Goal: Task Accomplishment & Management: Manage account settings

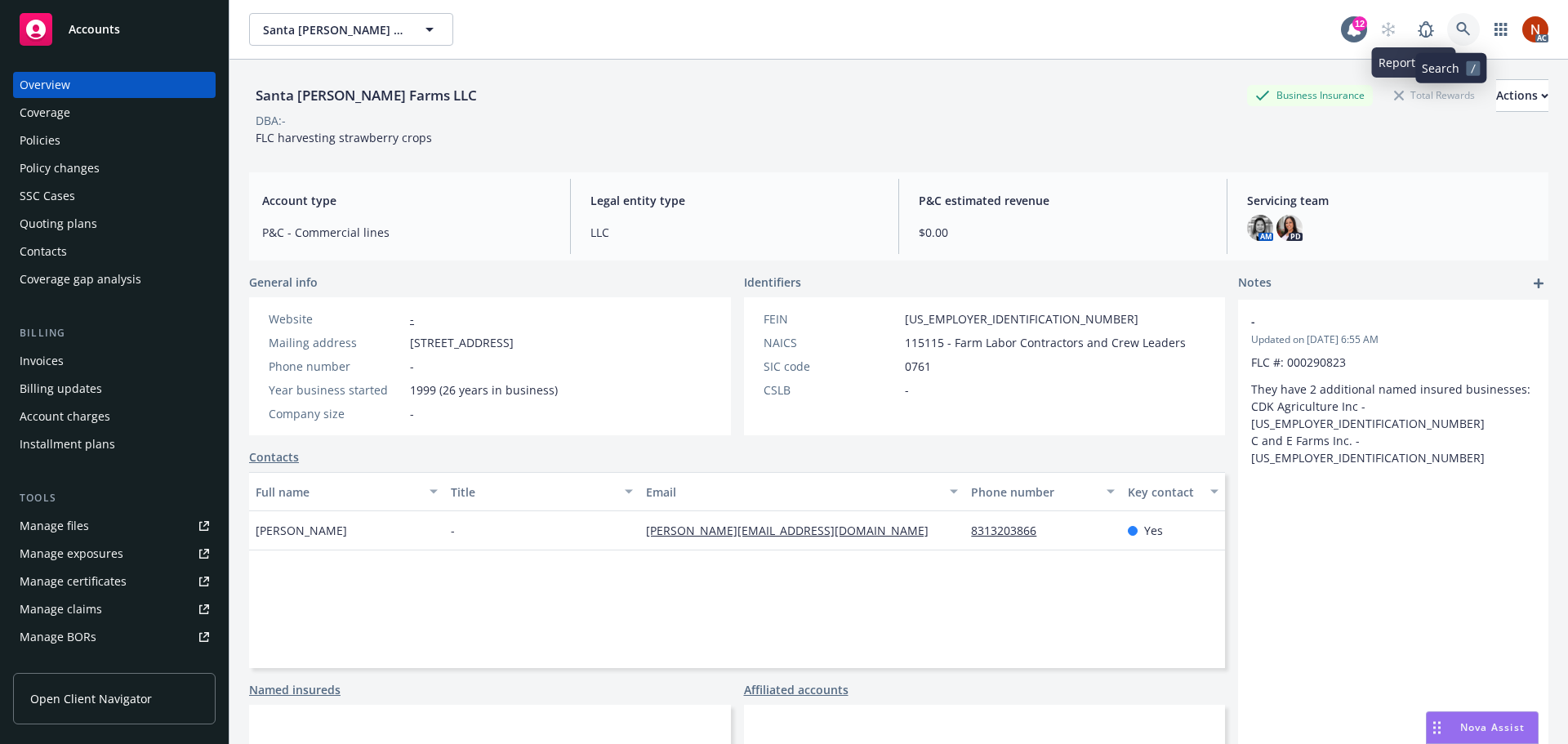
click at [1456, 34] on icon at bounding box center [1463, 29] width 15 height 15
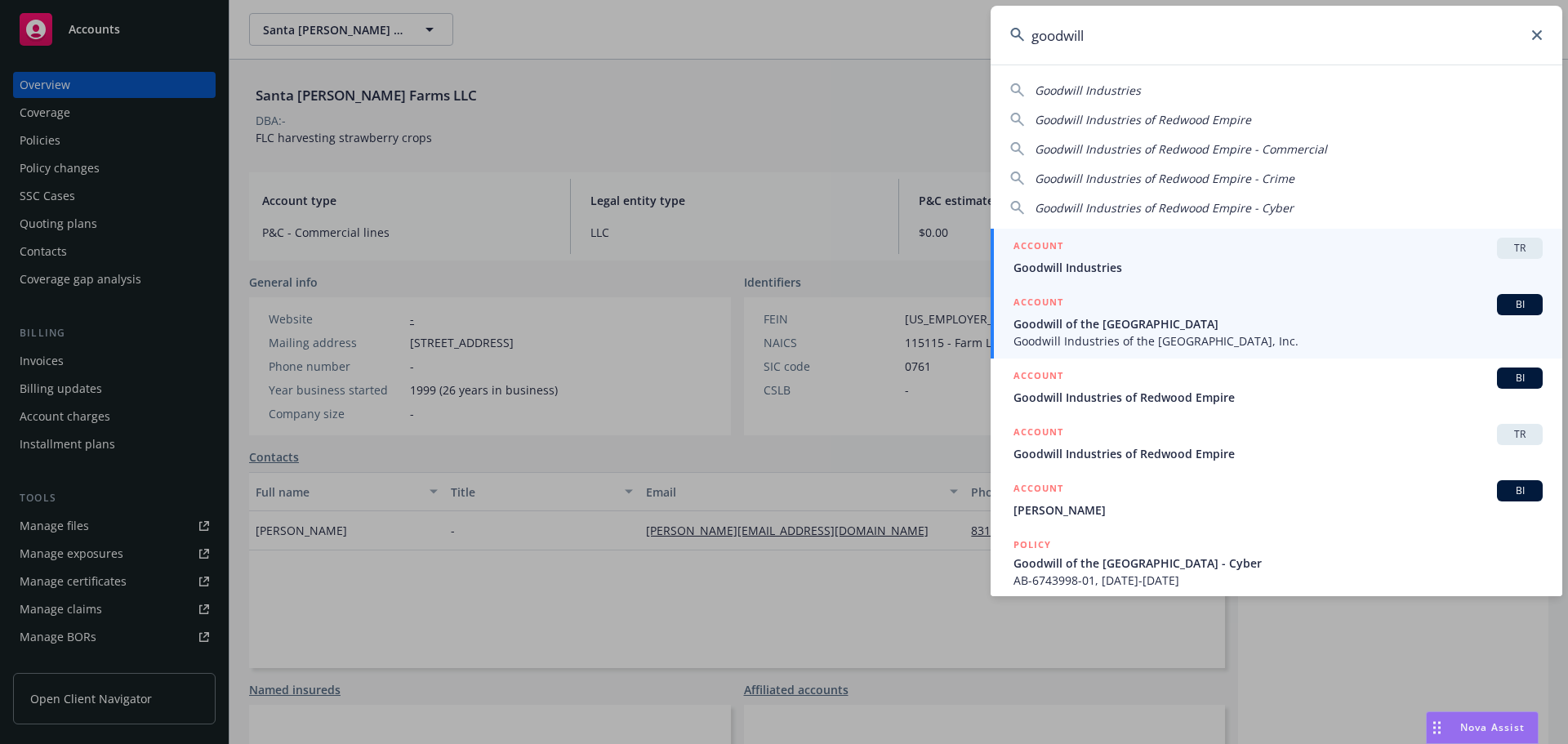
type input "goodwill"
click at [1131, 319] on span "Goodwill of the [GEOGRAPHIC_DATA]" at bounding box center [1279, 324] width 530 height 17
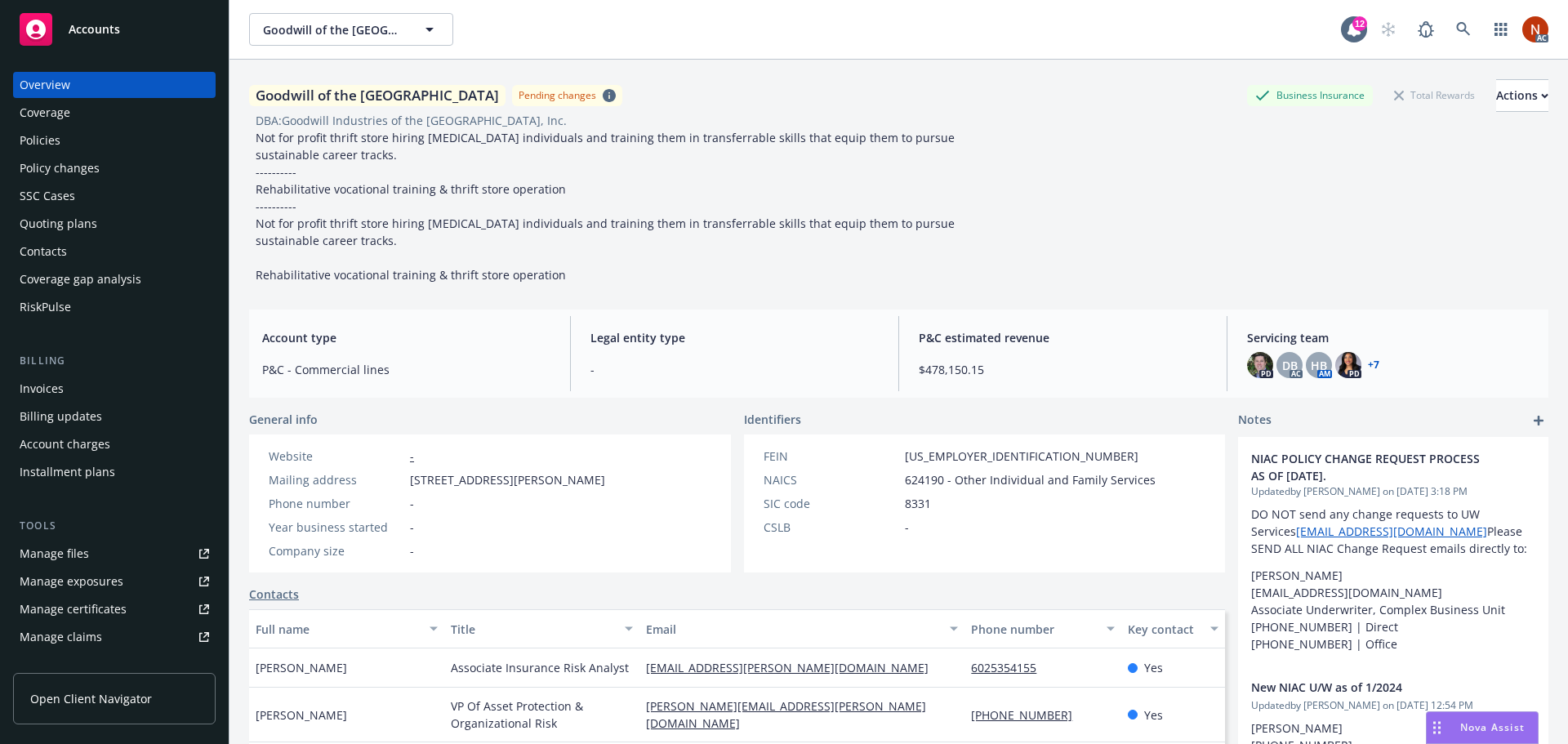
click at [65, 299] on div "RiskPulse" at bounding box center [45, 307] width 52 height 26
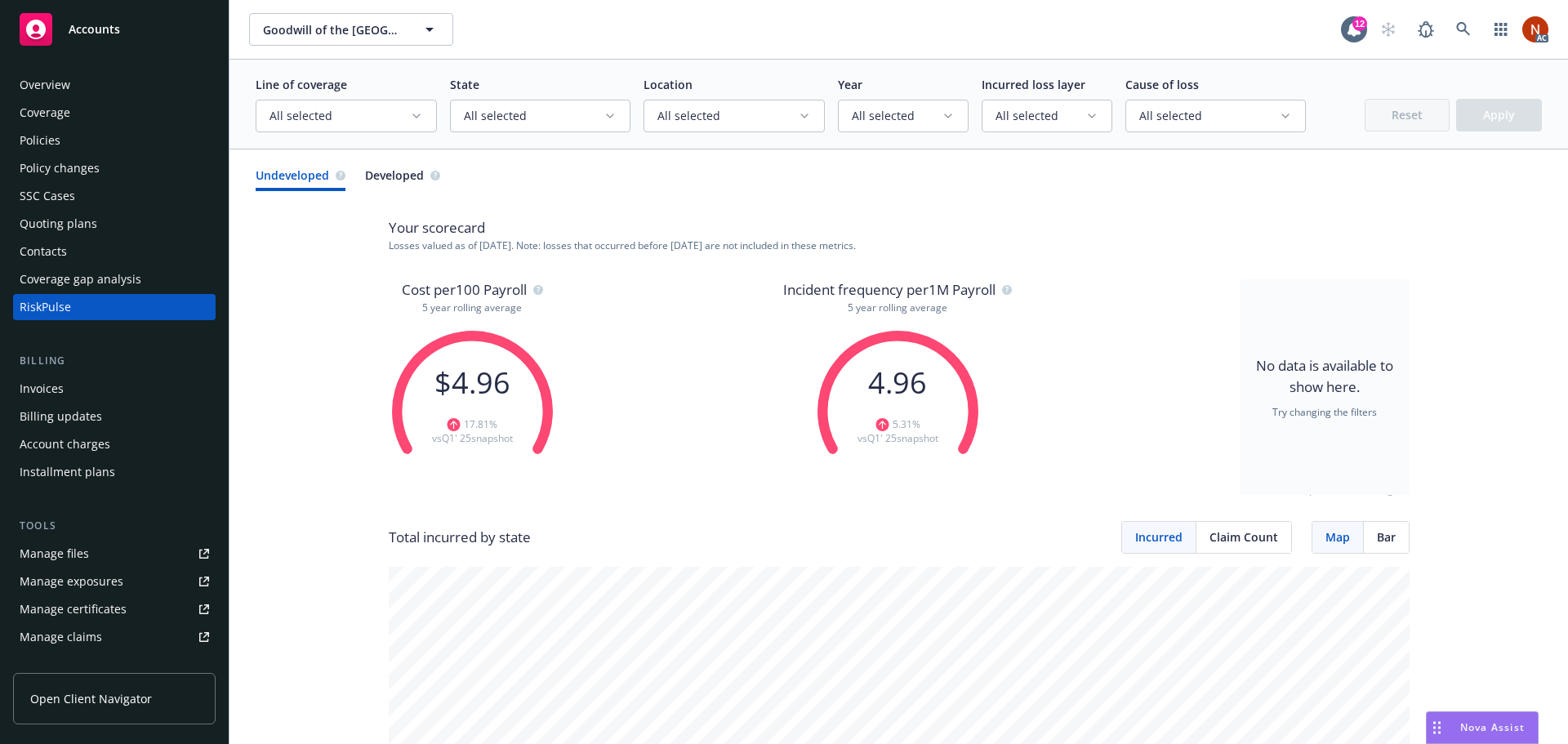
click at [1385, 540] on span "Bar" at bounding box center [1386, 537] width 19 height 17
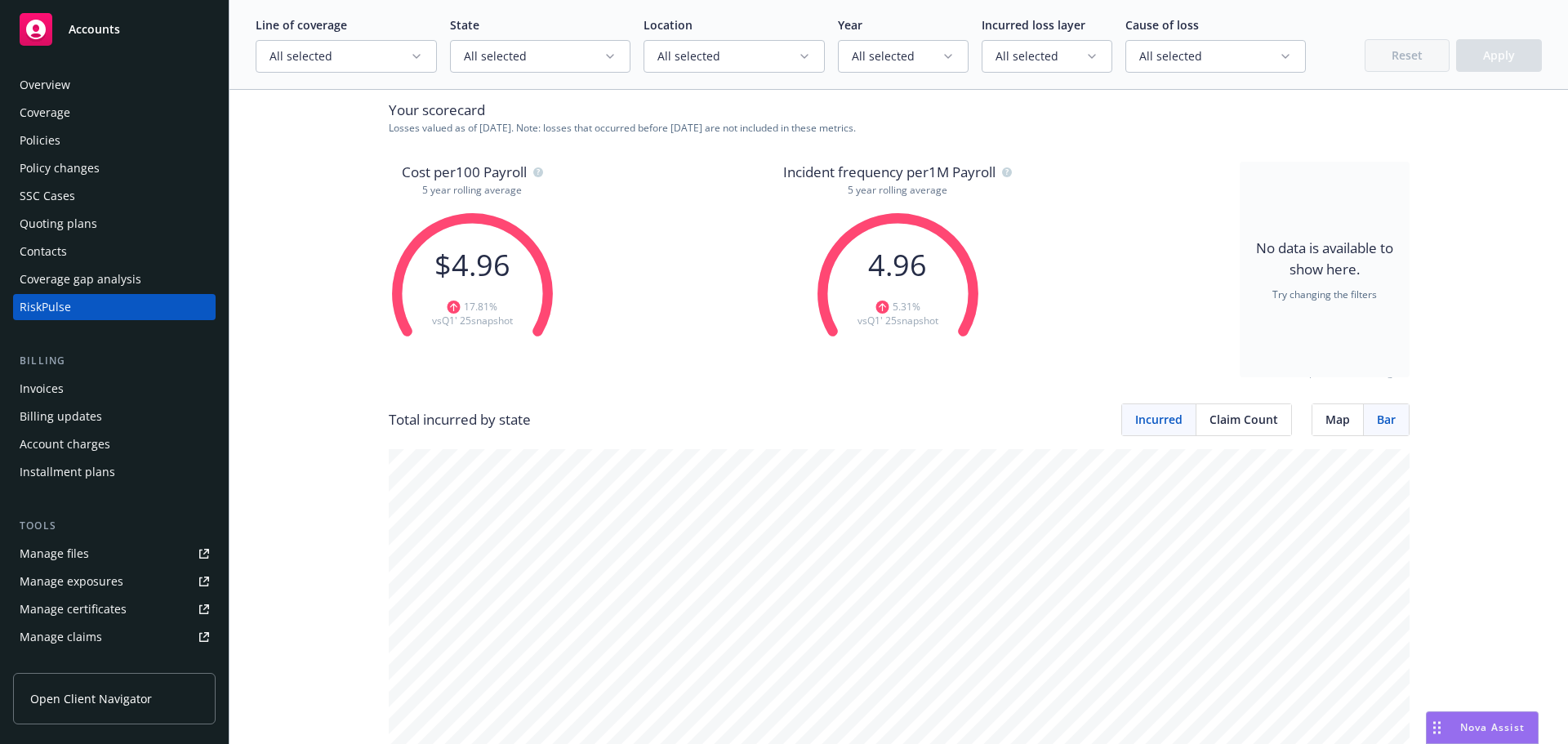
scroll to position [327, 0]
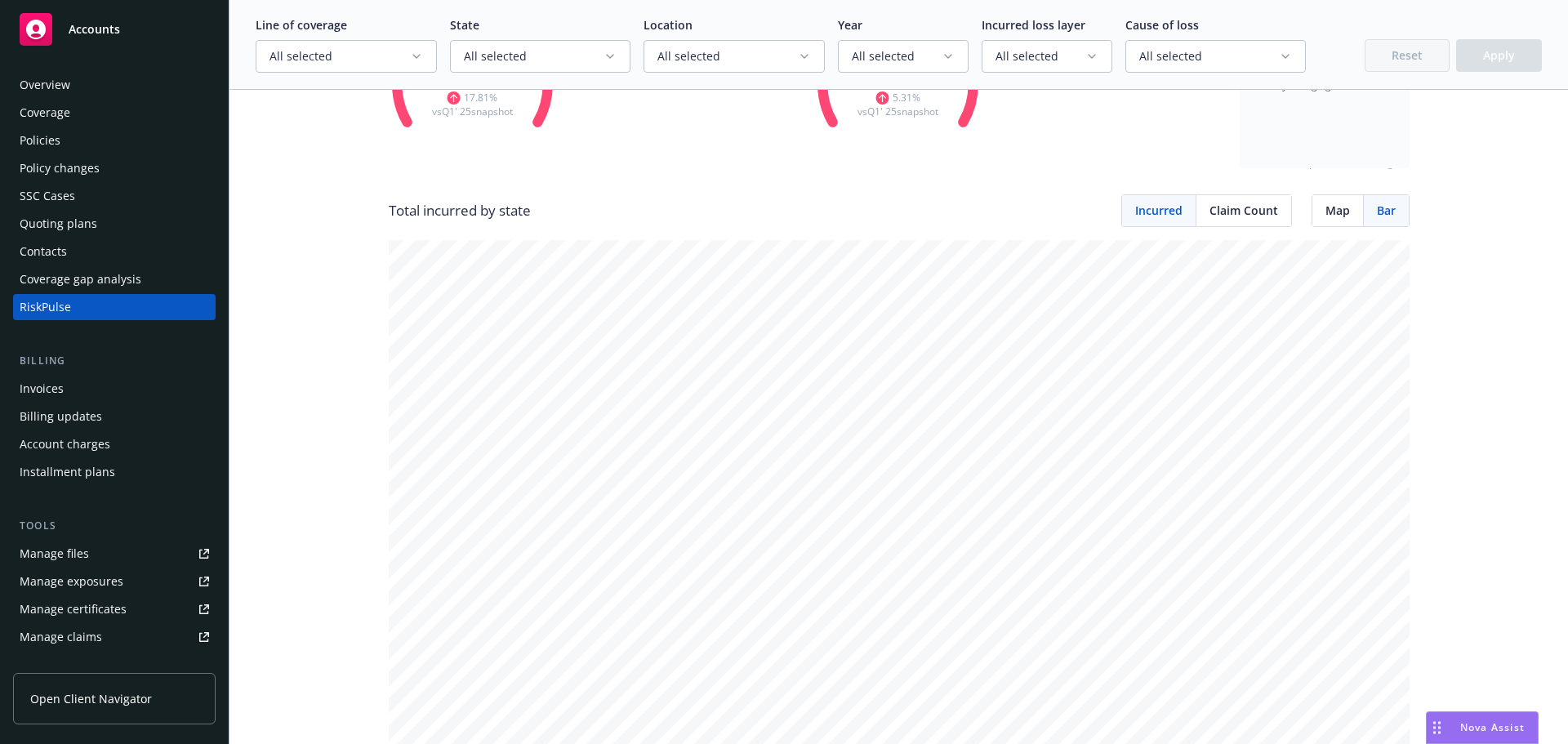
click at [1327, 208] on span "Map" at bounding box center [1338, 210] width 24 height 17
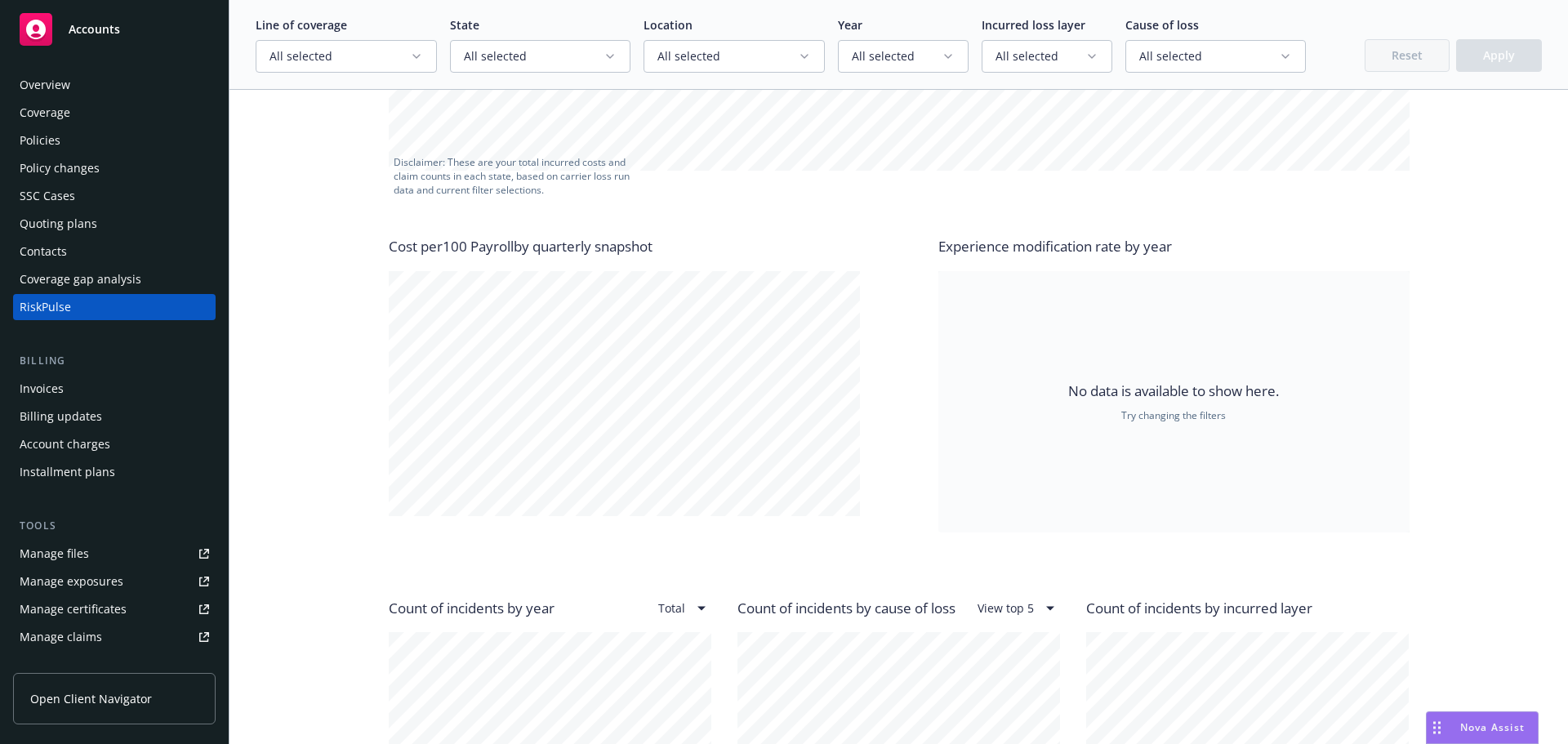
scroll to position [979, 0]
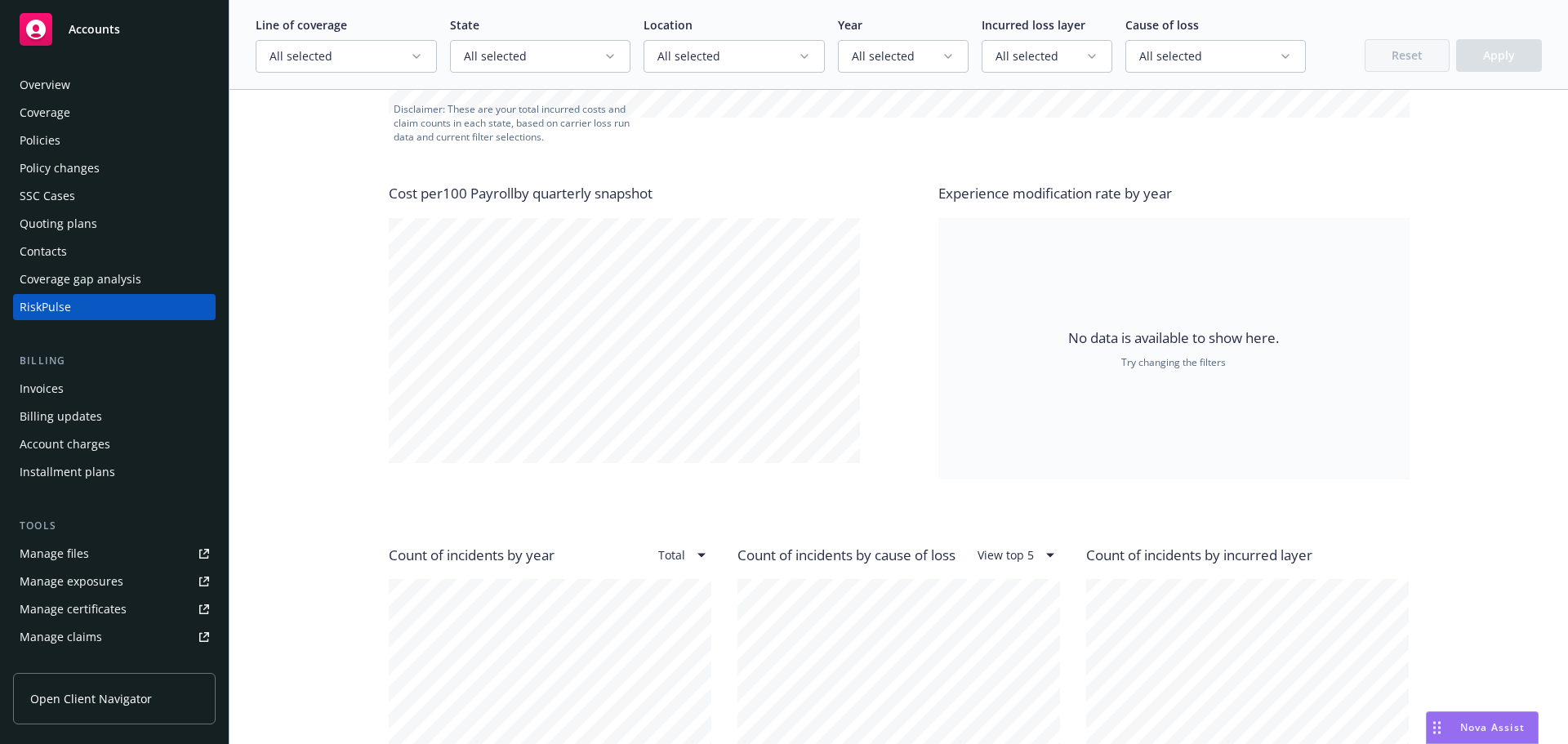
click at [415, 54] on icon "button" at bounding box center [416, 57] width 13 height 13
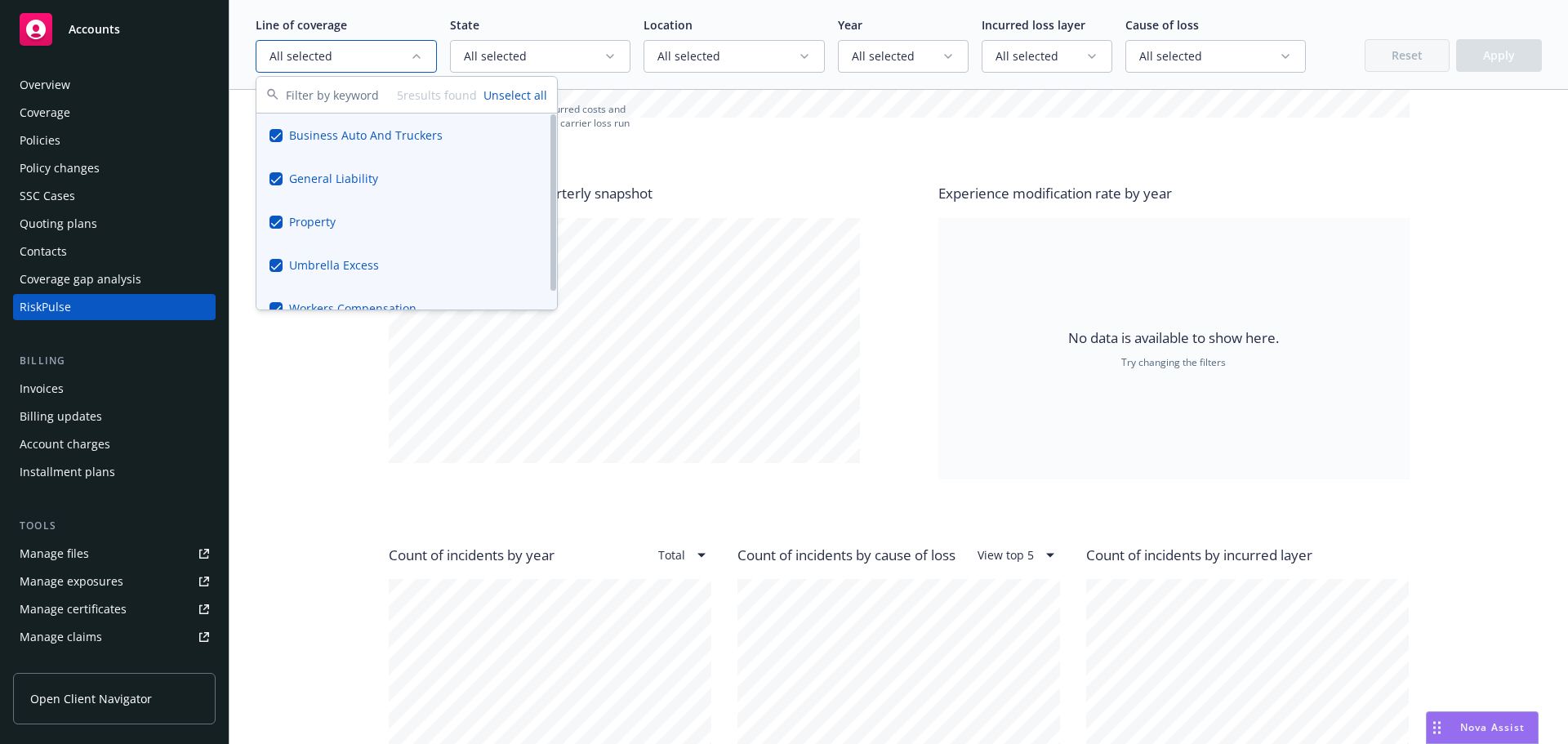
click at [519, 93] on button "Unselect all" at bounding box center [515, 95] width 64 height 17
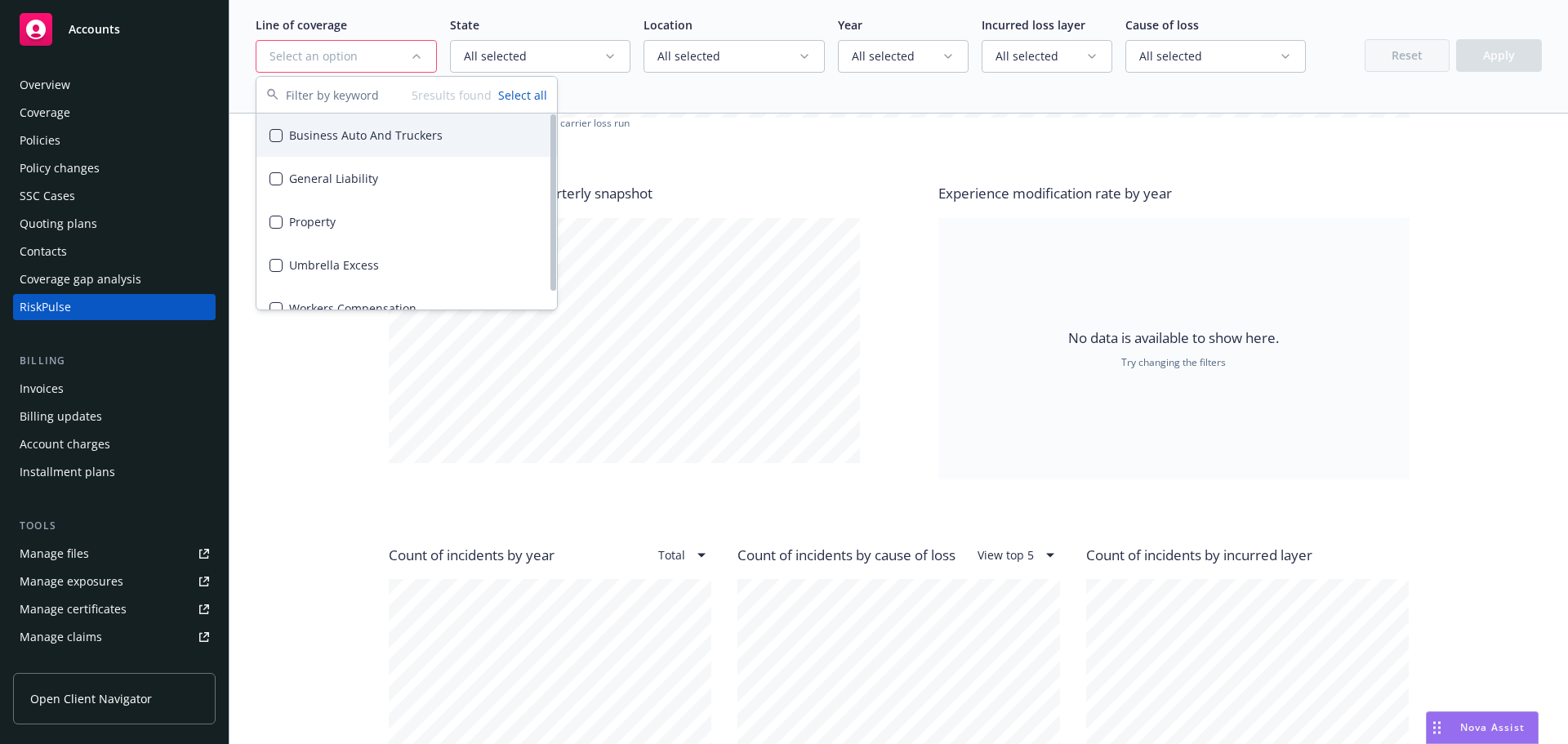
click at [325, 132] on div "Business Auto And Truckers" at bounding box center [406, 135] width 301 height 43
click at [1482, 56] on button "Apply" at bounding box center [1498, 56] width 86 height 33
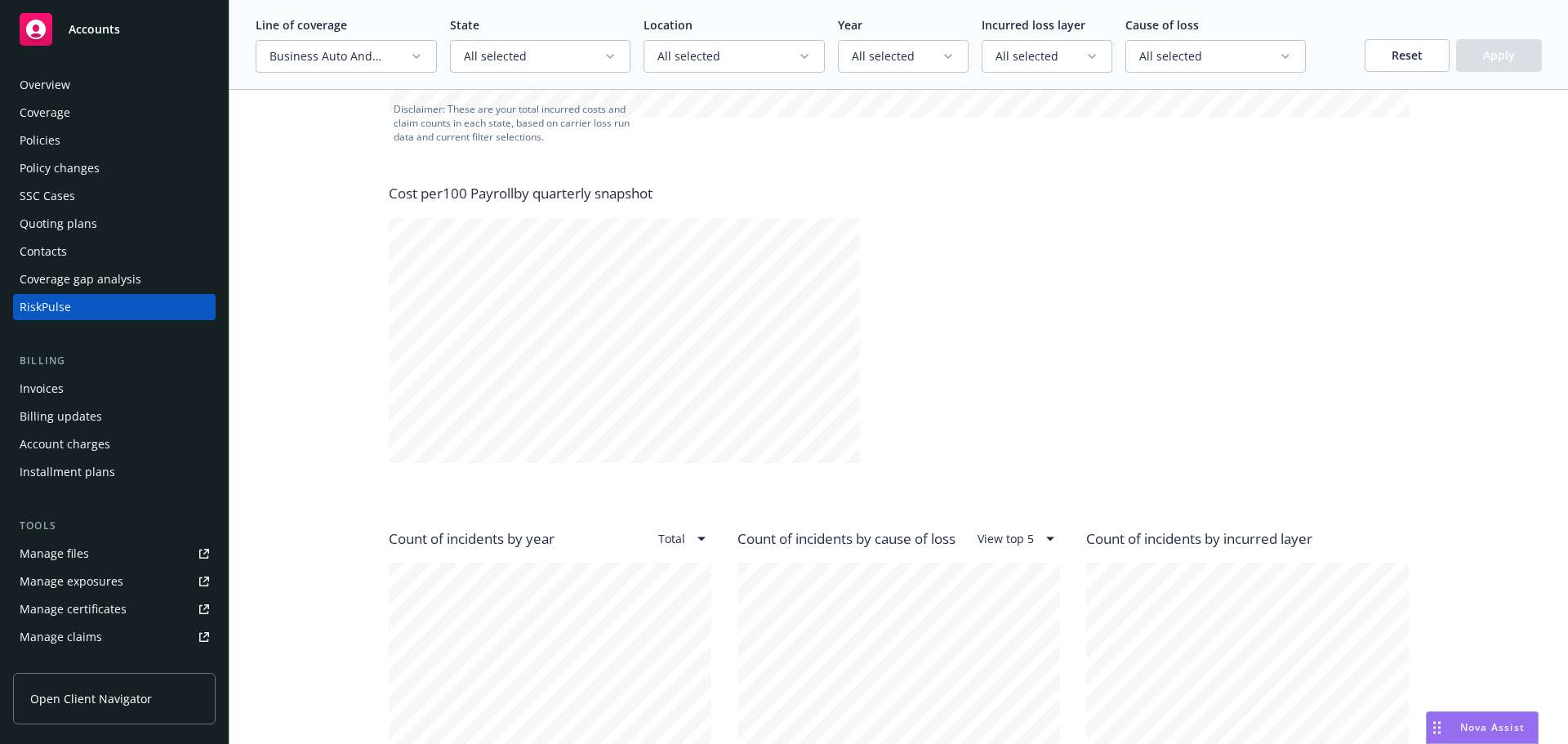
click at [419, 60] on icon "button" at bounding box center [416, 57] width 13 height 13
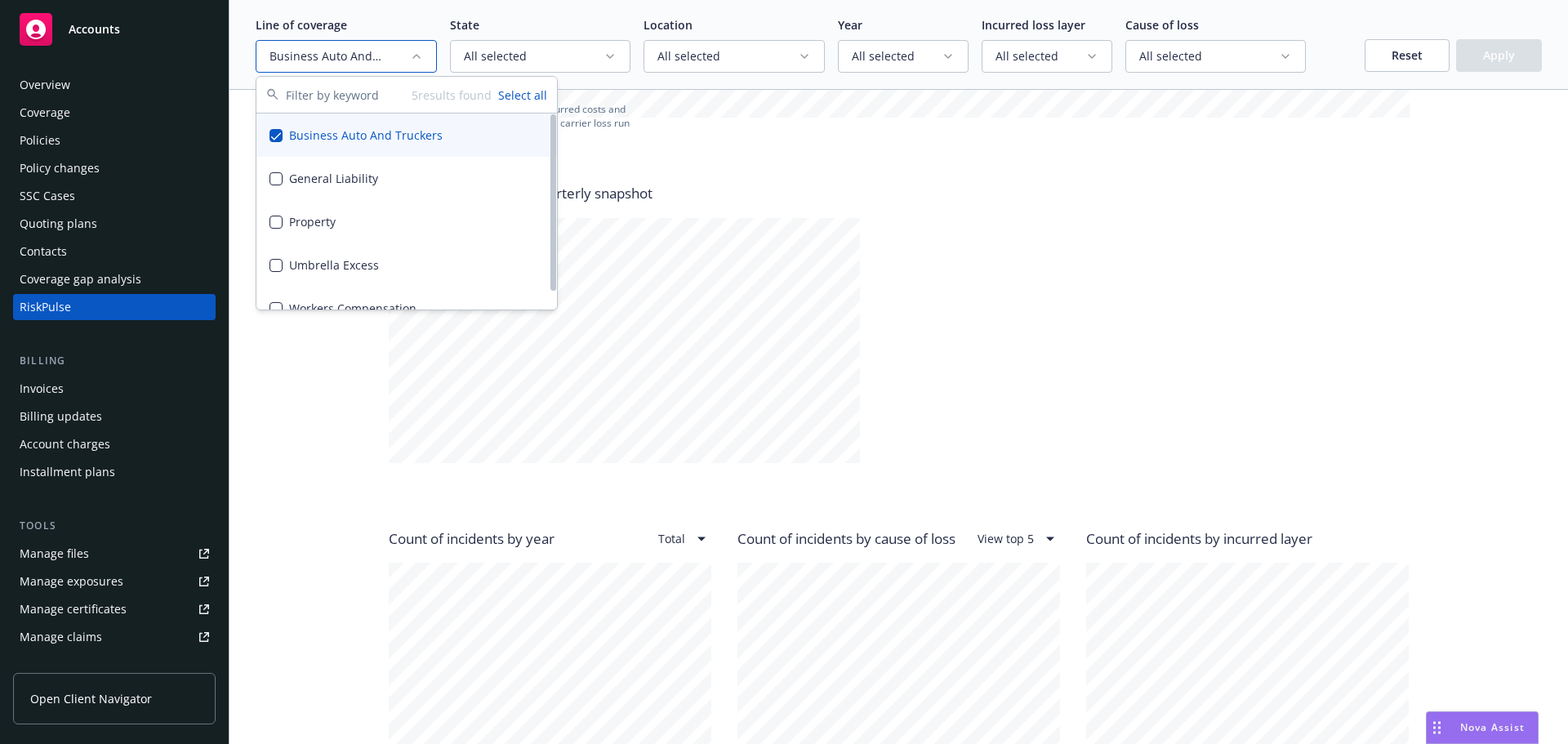
click at [275, 181] on button "Suggestions" at bounding box center [276, 179] width 13 height 13
click at [278, 136] on button "Suggestions" at bounding box center [276, 136] width 13 height 13
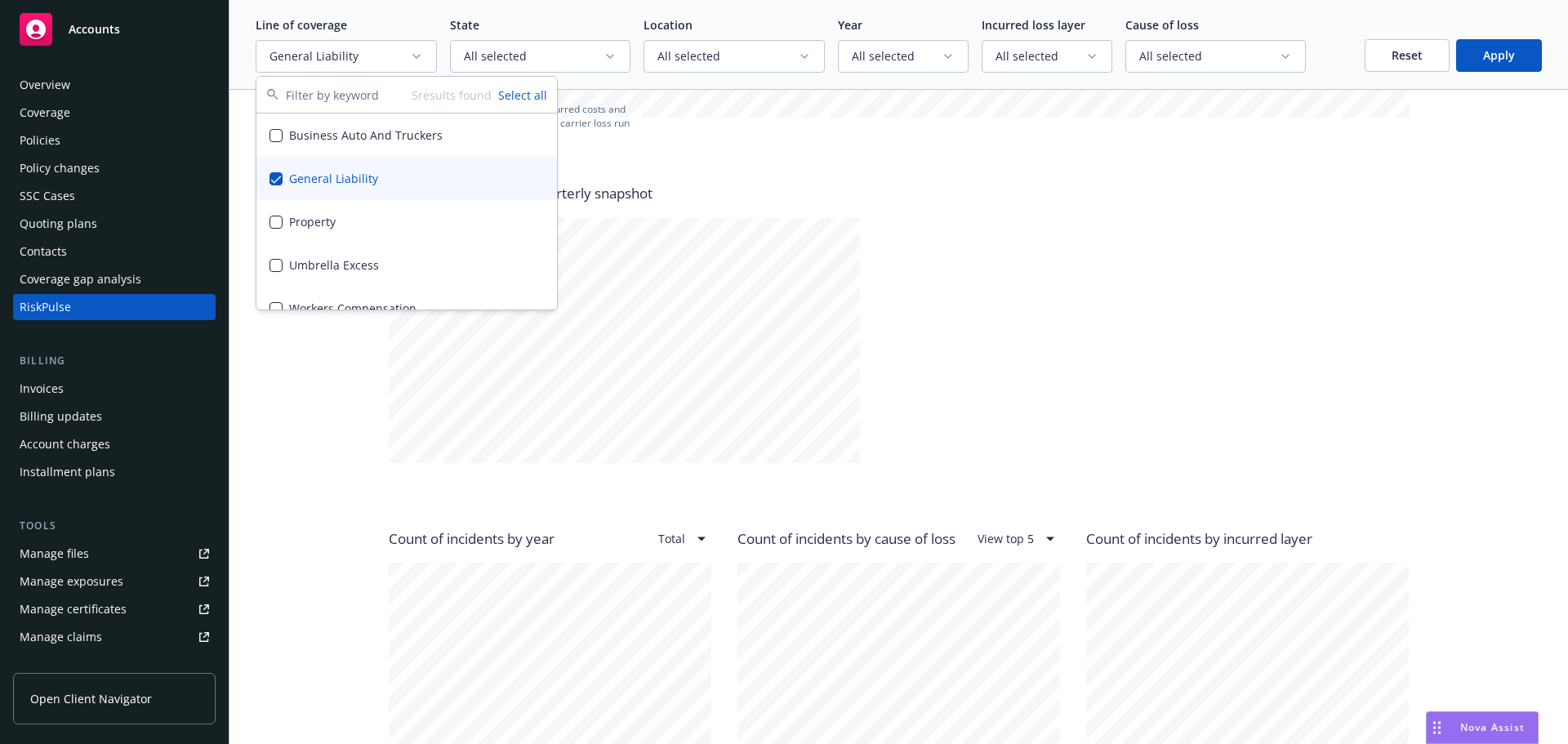
click at [1482, 60] on button "Apply" at bounding box center [1498, 56] width 86 height 33
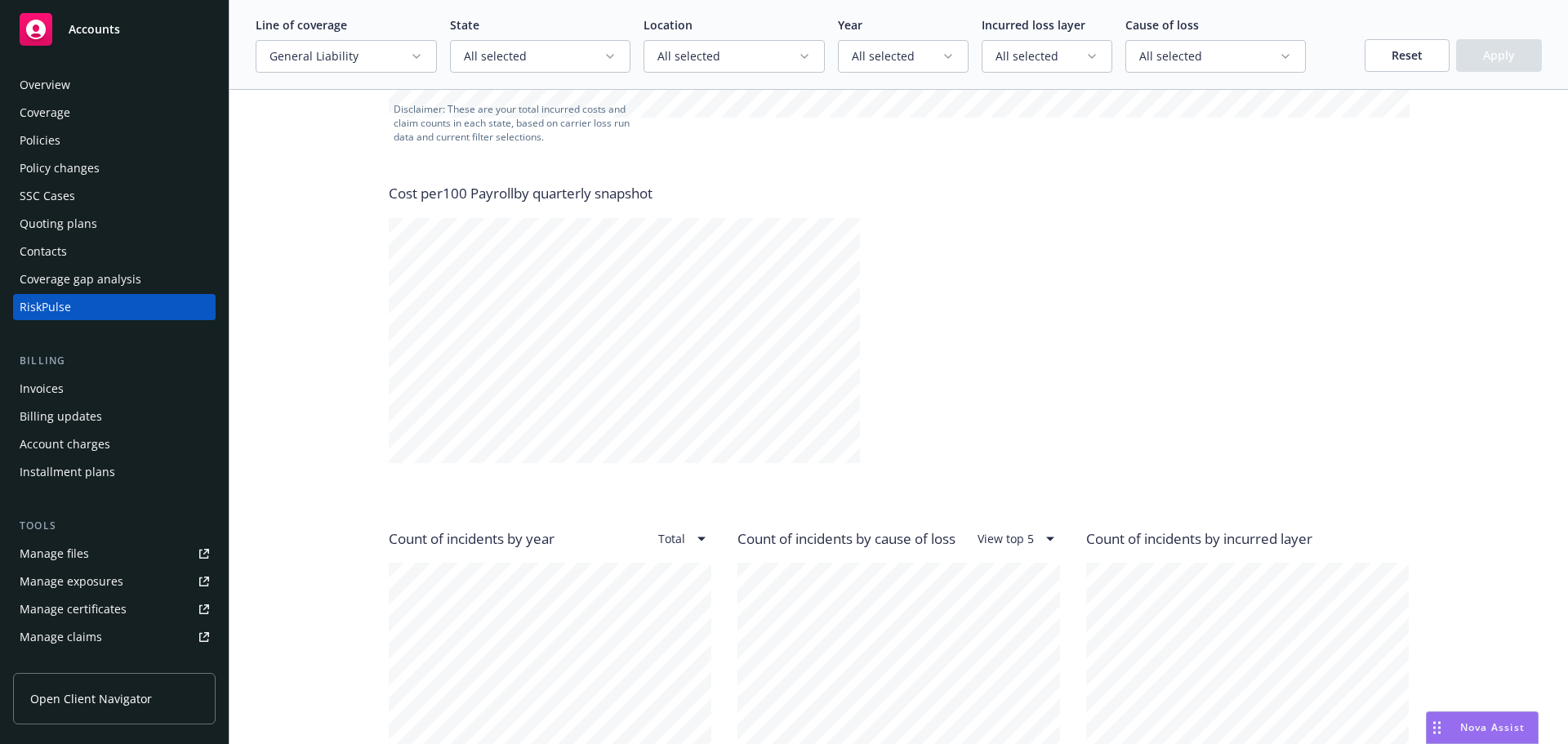
click at [395, 59] on span "General Liability" at bounding box center [339, 56] width 140 height 16
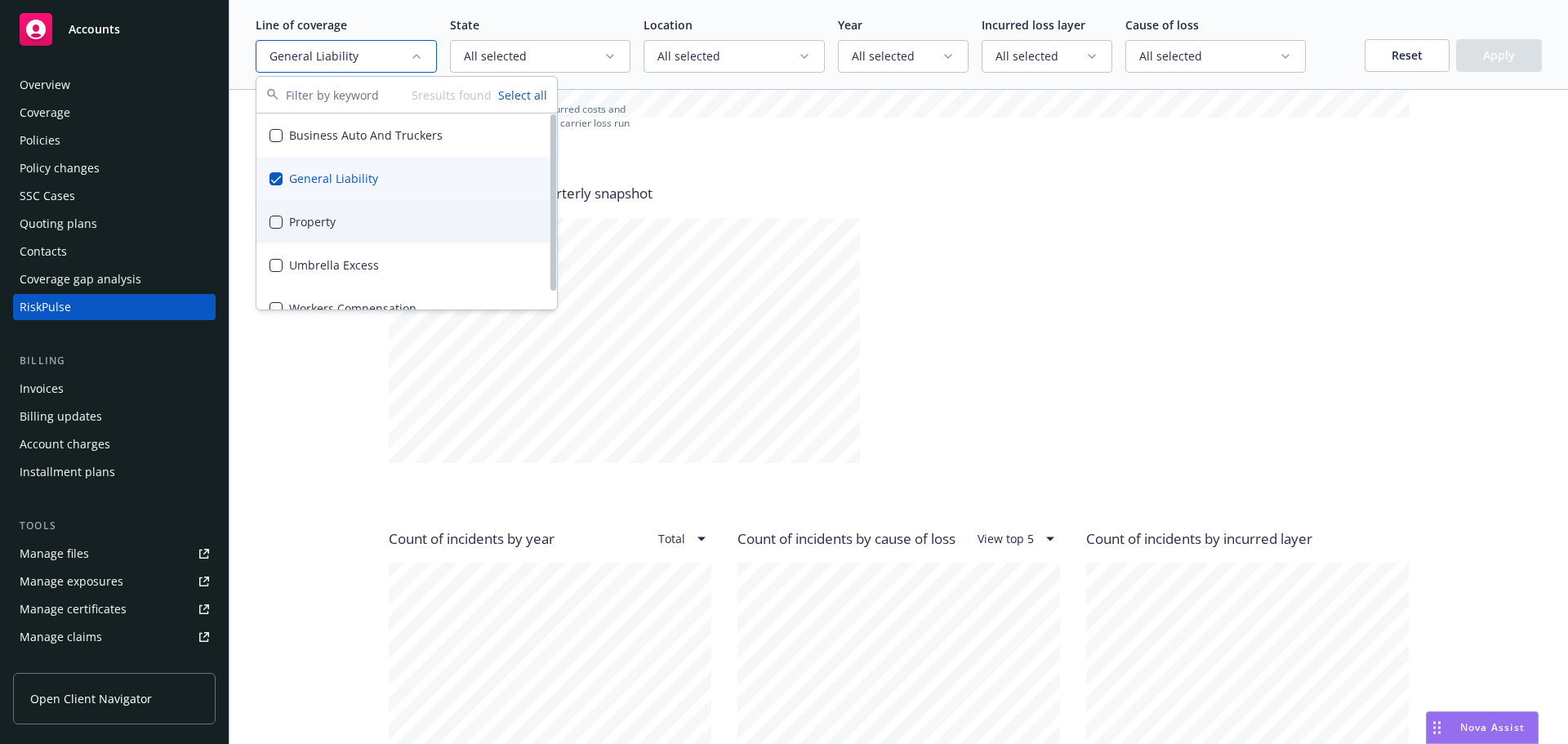
click at [278, 190] on div "General Liability" at bounding box center [406, 178] width 301 height 43
click at [273, 220] on button "Suggestions" at bounding box center [276, 222] width 13 height 13
click at [279, 176] on button "Suggestions" at bounding box center [276, 179] width 13 height 13
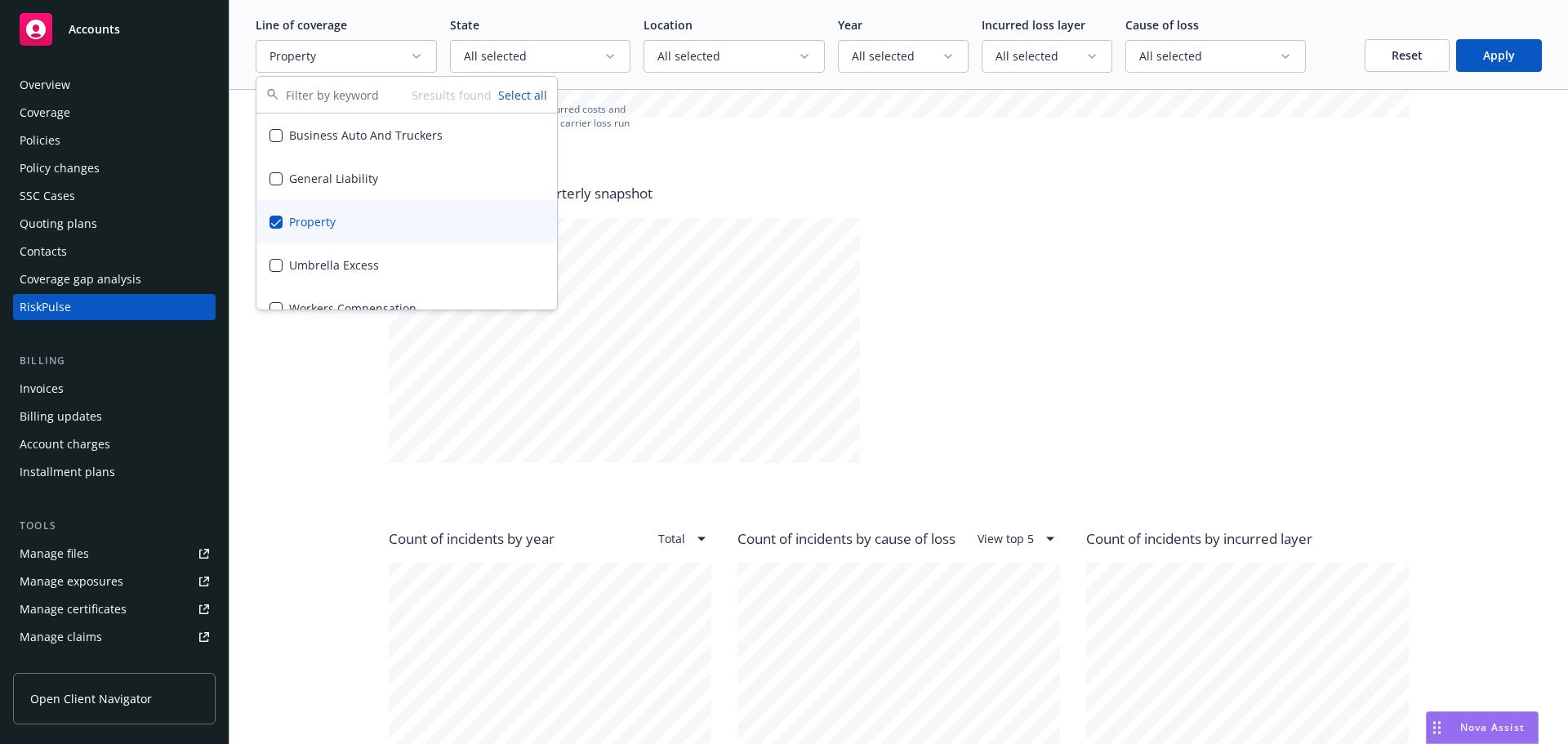
click at [1511, 62] on button "Apply" at bounding box center [1498, 56] width 86 height 33
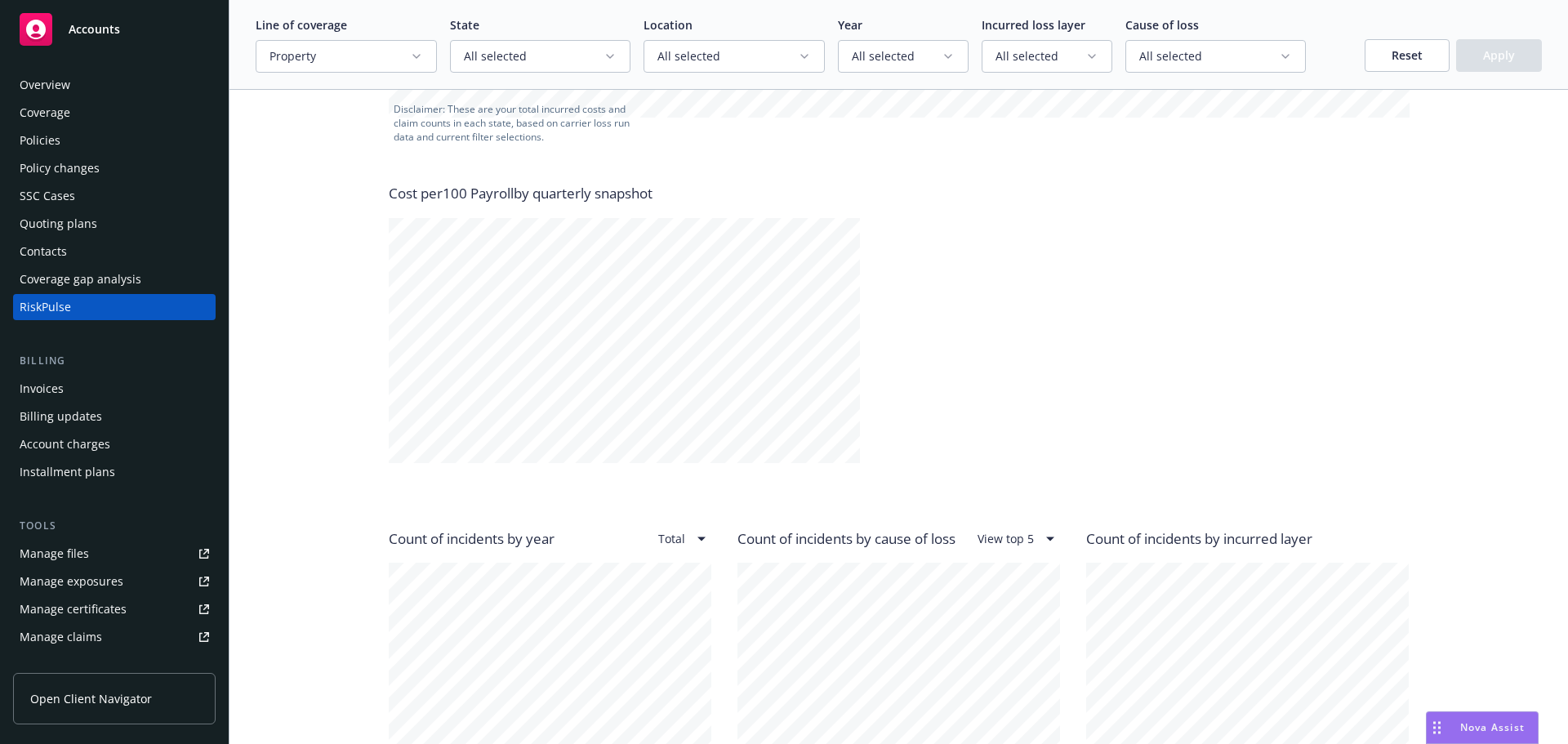
click at [418, 57] on icon "button" at bounding box center [416, 57] width 13 height 13
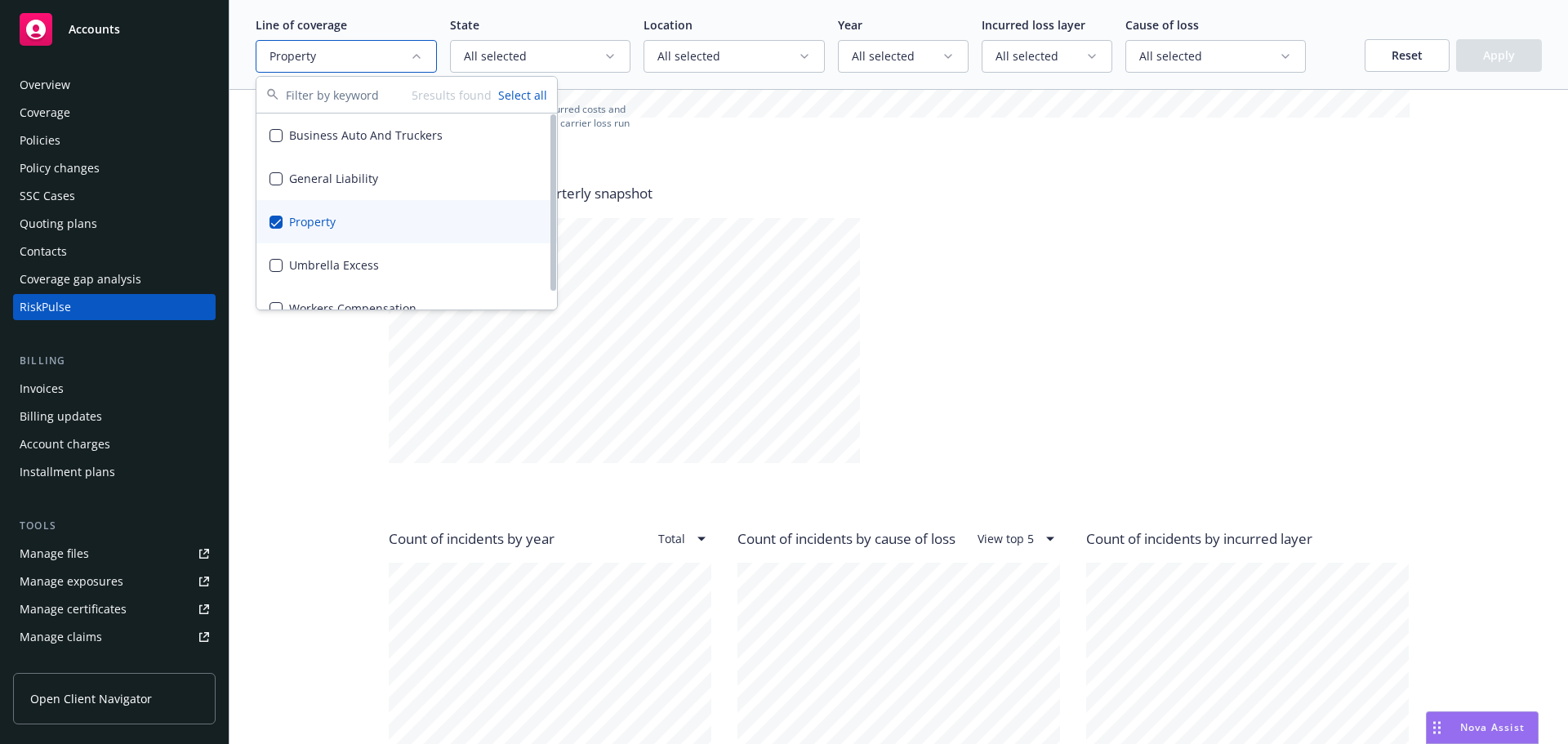
click at [279, 221] on button "Suggestions" at bounding box center [276, 222] width 13 height 13
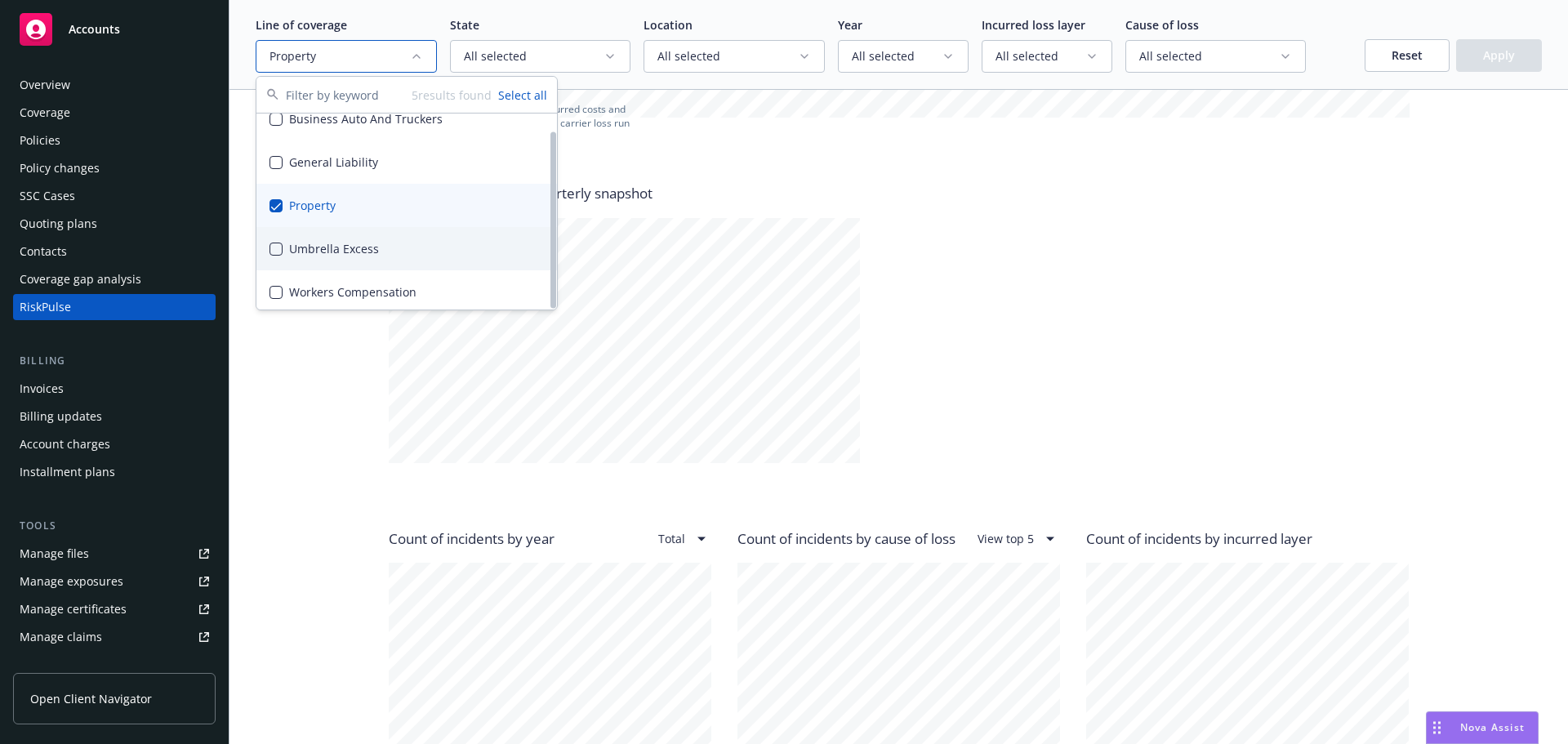
scroll to position [21, 0]
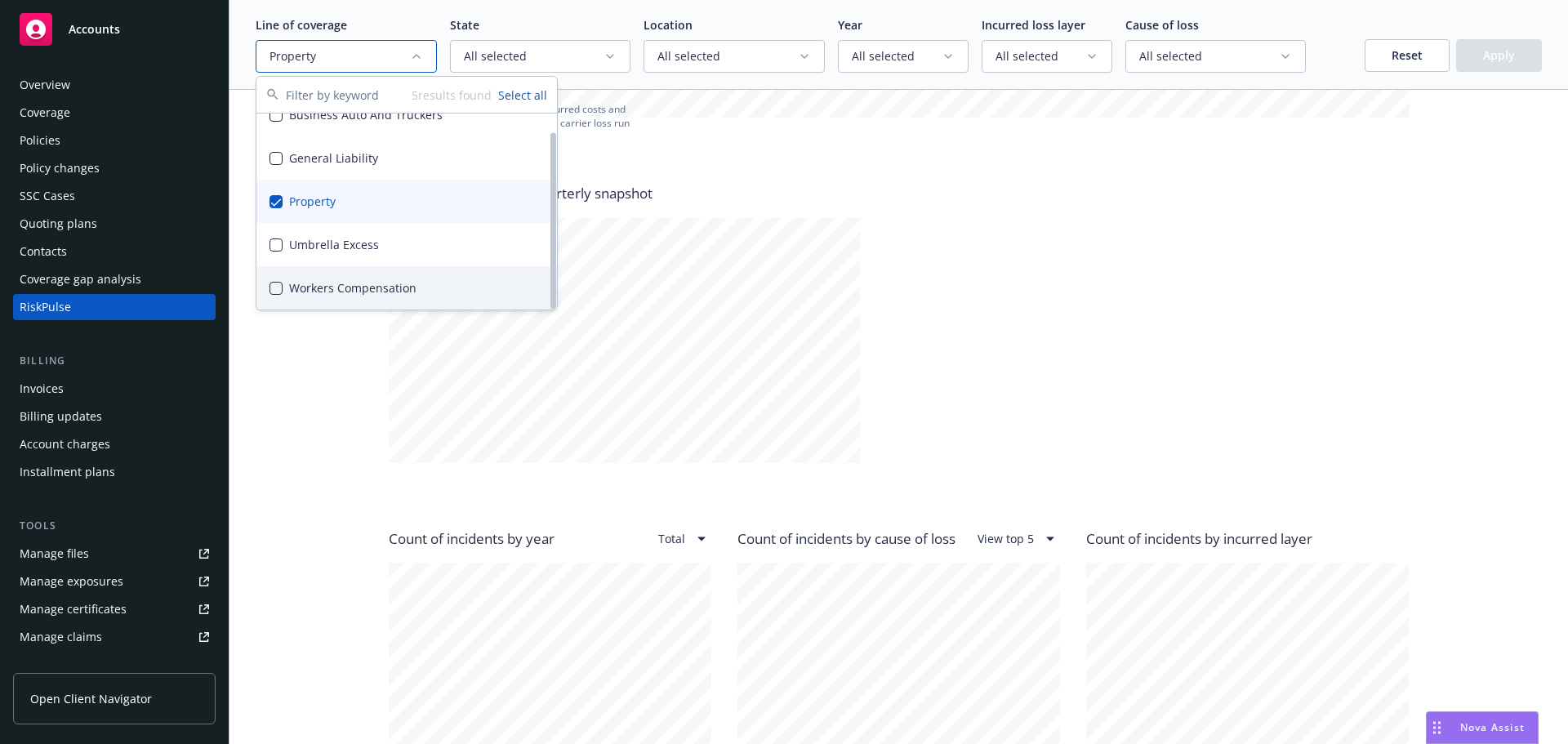
click at [278, 282] on button "Suggestions" at bounding box center [276, 288] width 13 height 13
click at [274, 195] on button "Suggestions" at bounding box center [276, 202] width 13 height 13
click at [1471, 52] on button "Apply" at bounding box center [1498, 56] width 86 height 33
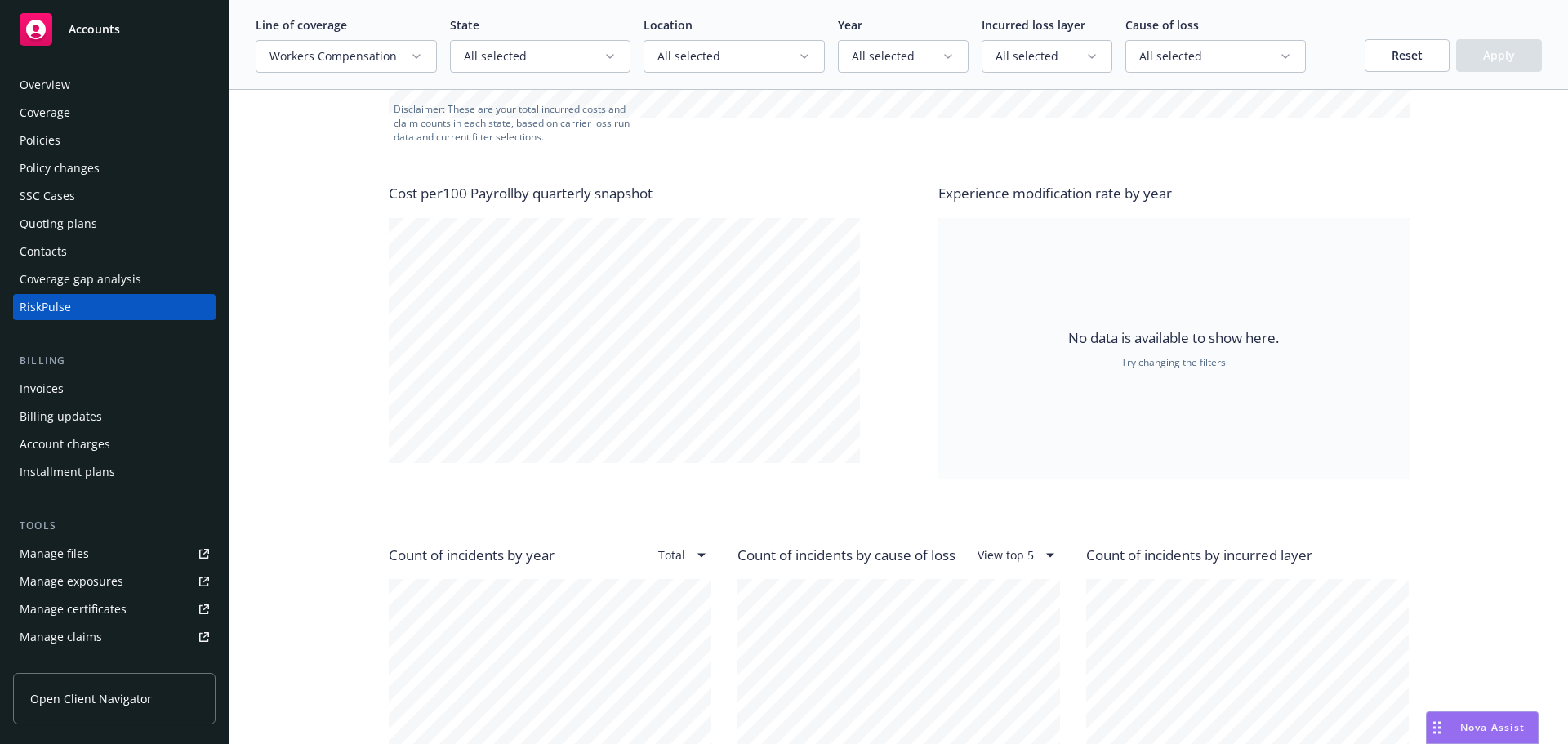
click at [401, 62] on span "Workers Compensation" at bounding box center [339, 56] width 140 height 16
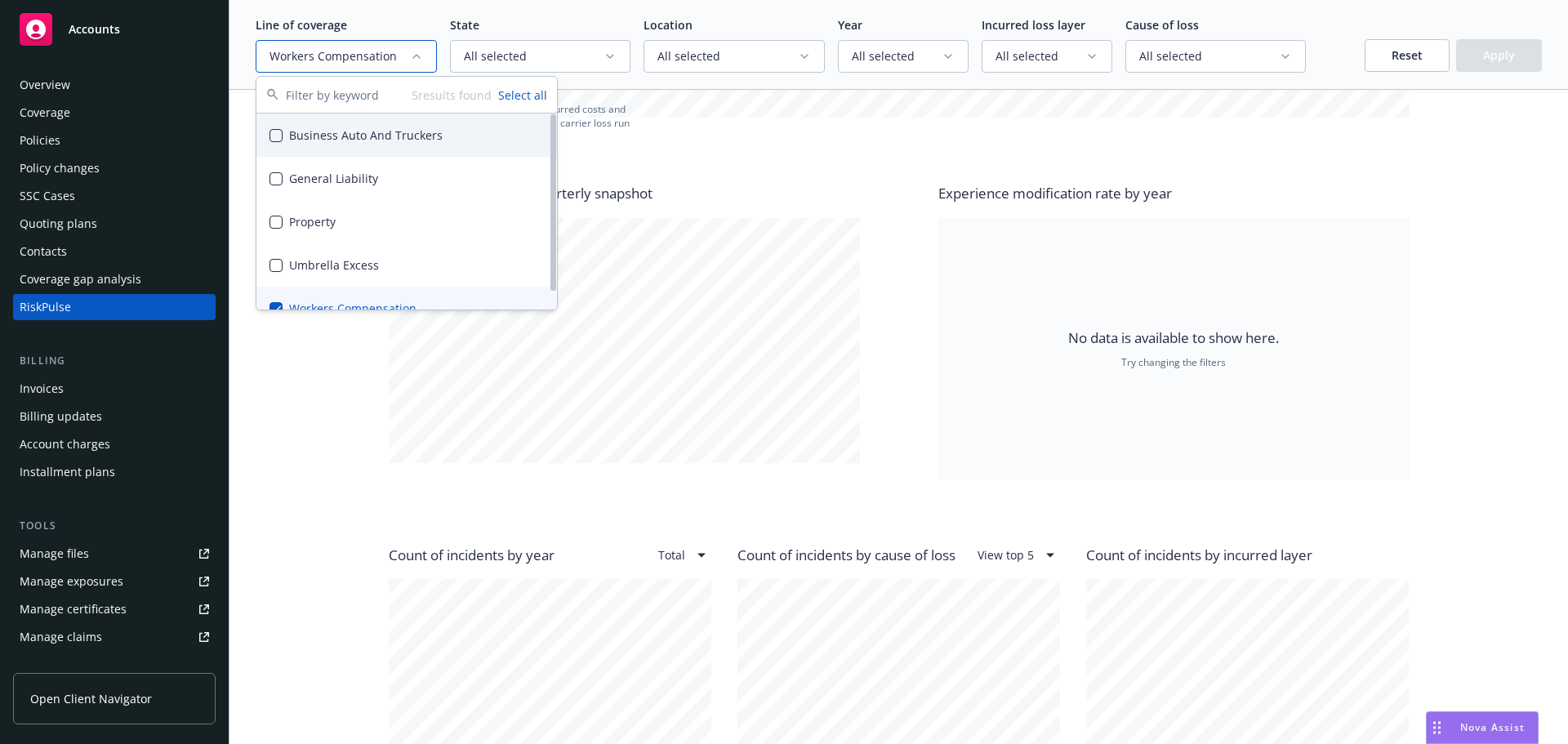
click at [497, 100] on div "5 results found Select all" at bounding box center [406, 94] width 301 height 37
click at [507, 98] on button "Select all" at bounding box center [523, 95] width 49 height 17
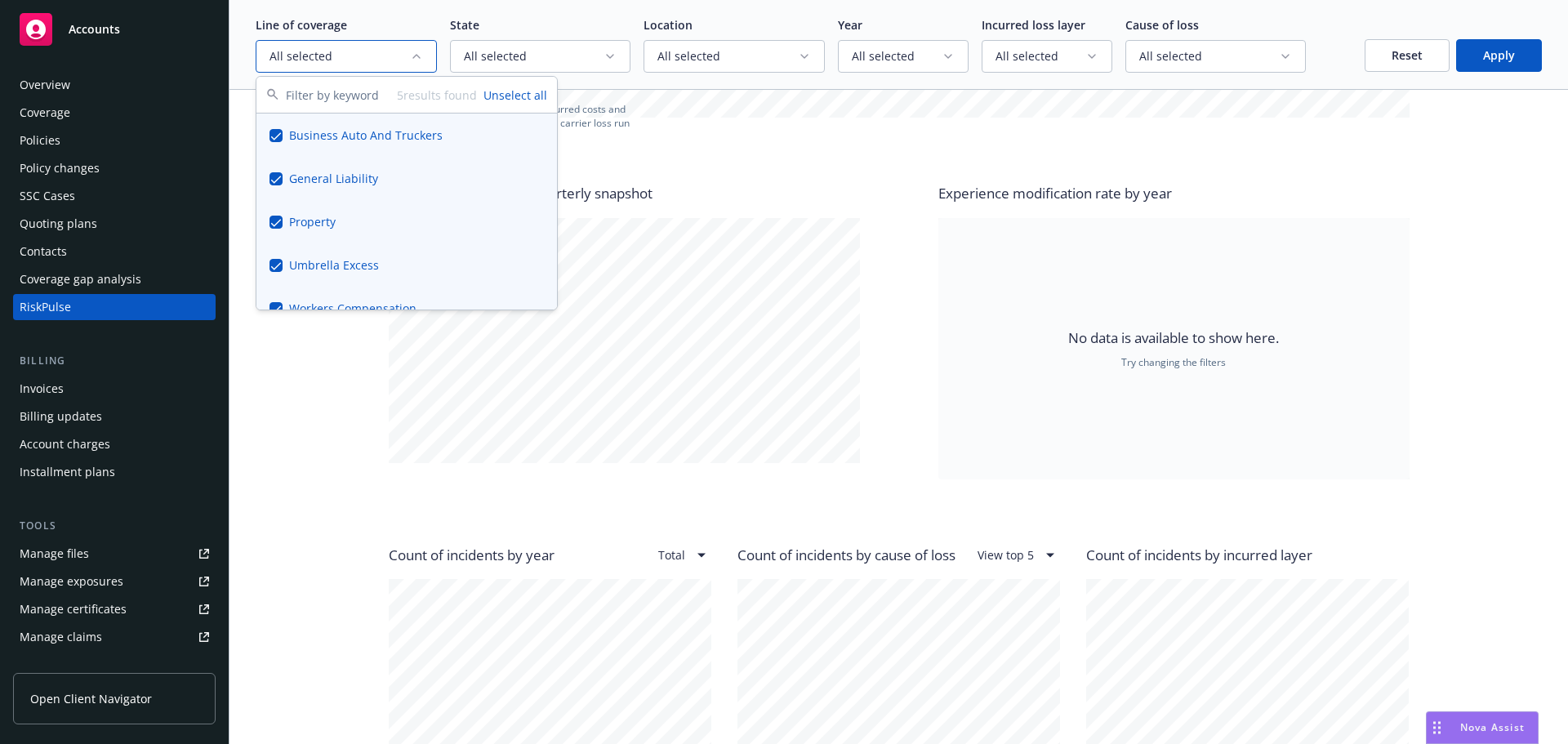
click at [1476, 49] on button "Apply" at bounding box center [1498, 56] width 86 height 33
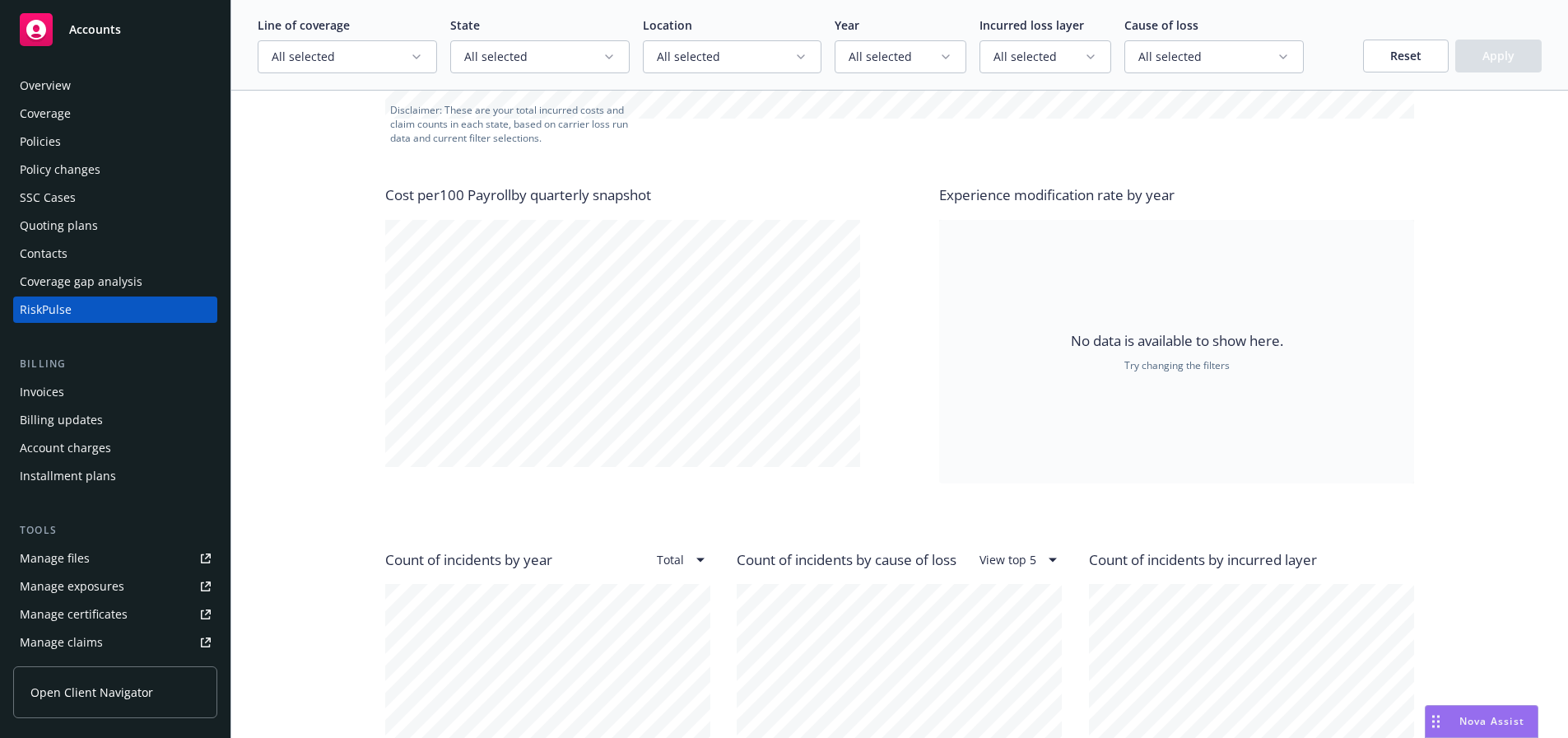
click at [307, 405] on div "Your scorecard Losses valued as of [DATE] . Note: losses that occurred before […" at bounding box center [899, 723] width 1284 height 3037
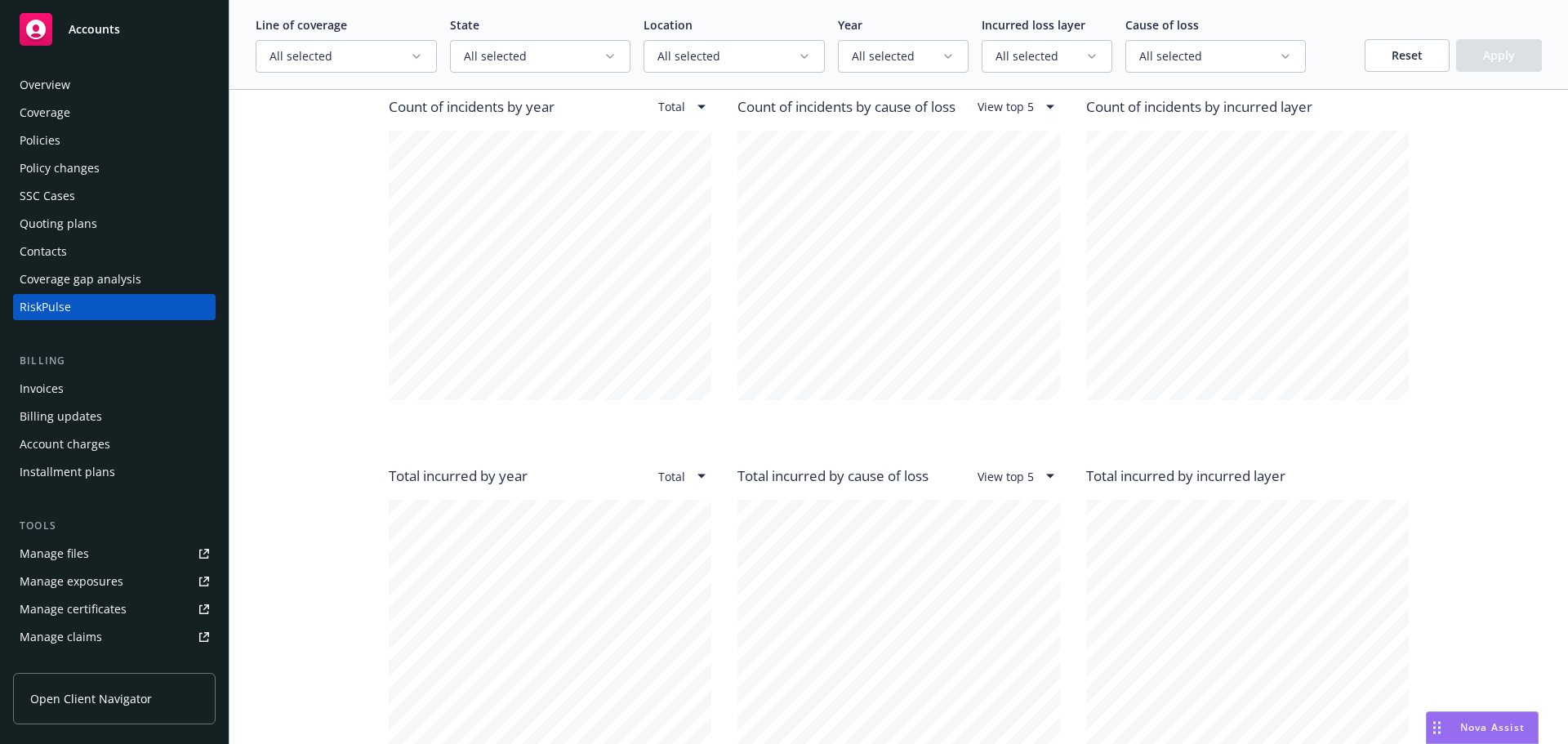
scroll to position [1633, 0]
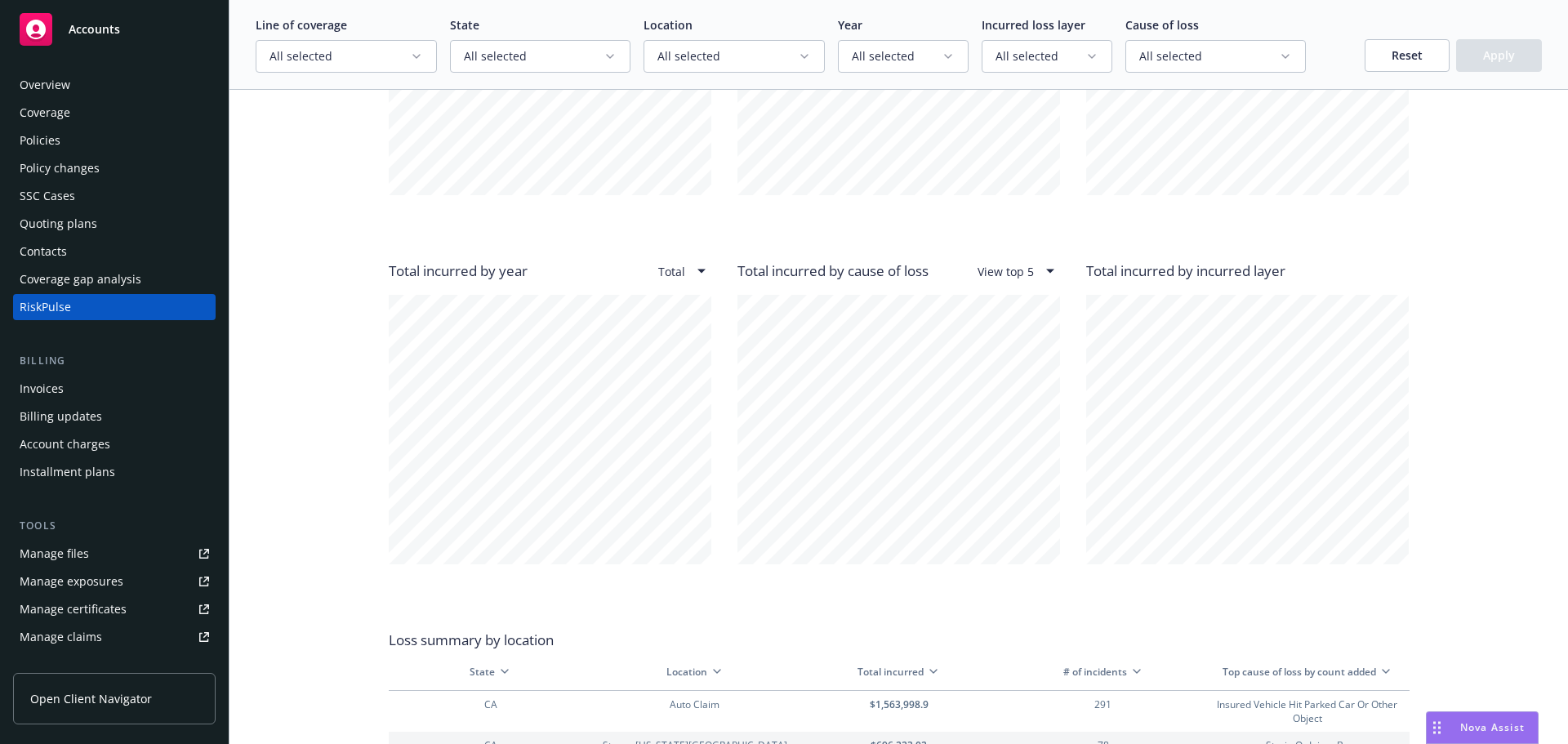
click at [420, 42] on button "All selected" at bounding box center [346, 56] width 181 height 33
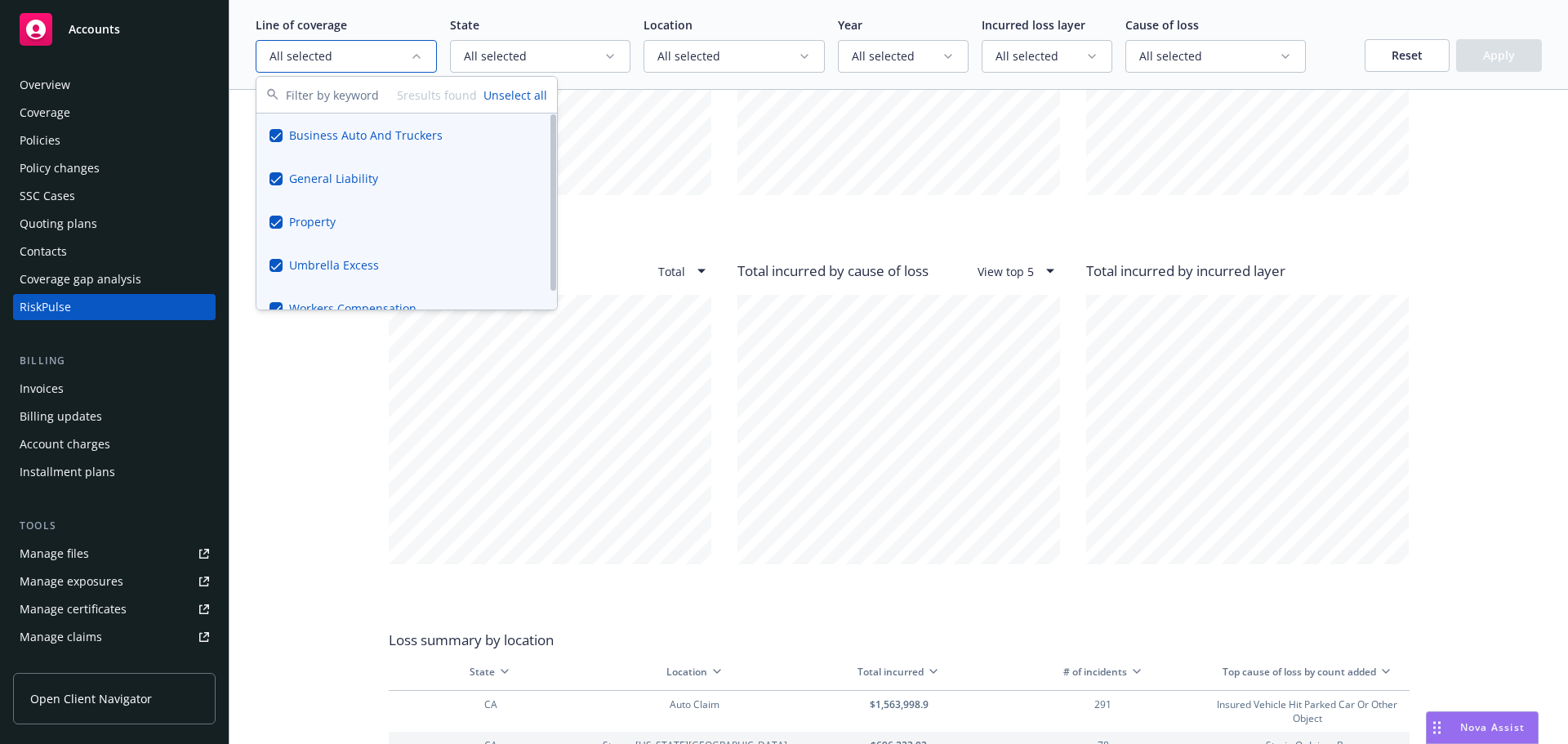
drag, startPoint x: 507, startPoint y: 89, endPoint x: 420, endPoint y: 160, distance: 112.3
click at [510, 87] on button "Unselect all" at bounding box center [515, 95] width 64 height 17
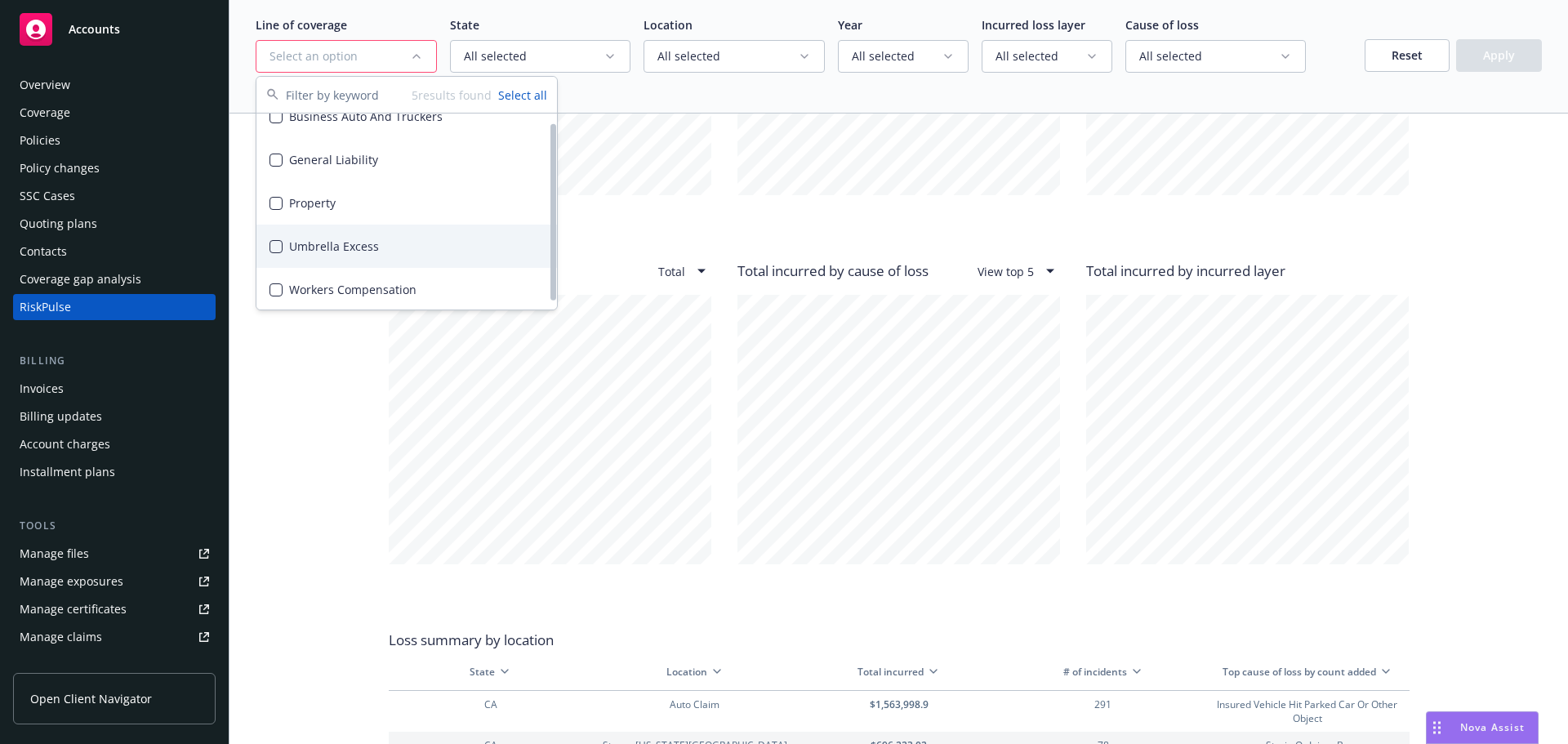
scroll to position [21, 0]
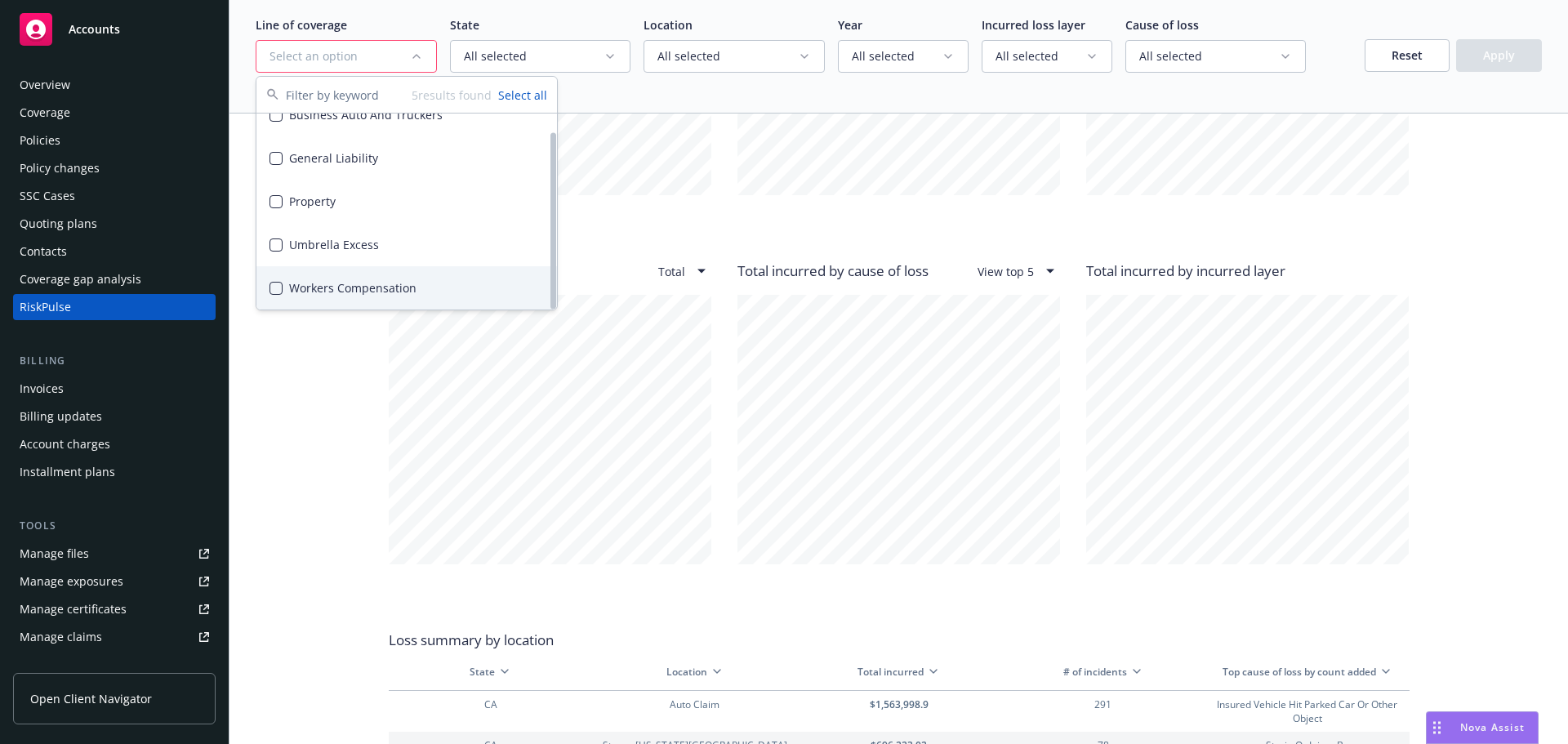
click at [309, 287] on div "Workers Compensation" at bounding box center [406, 288] width 301 height 43
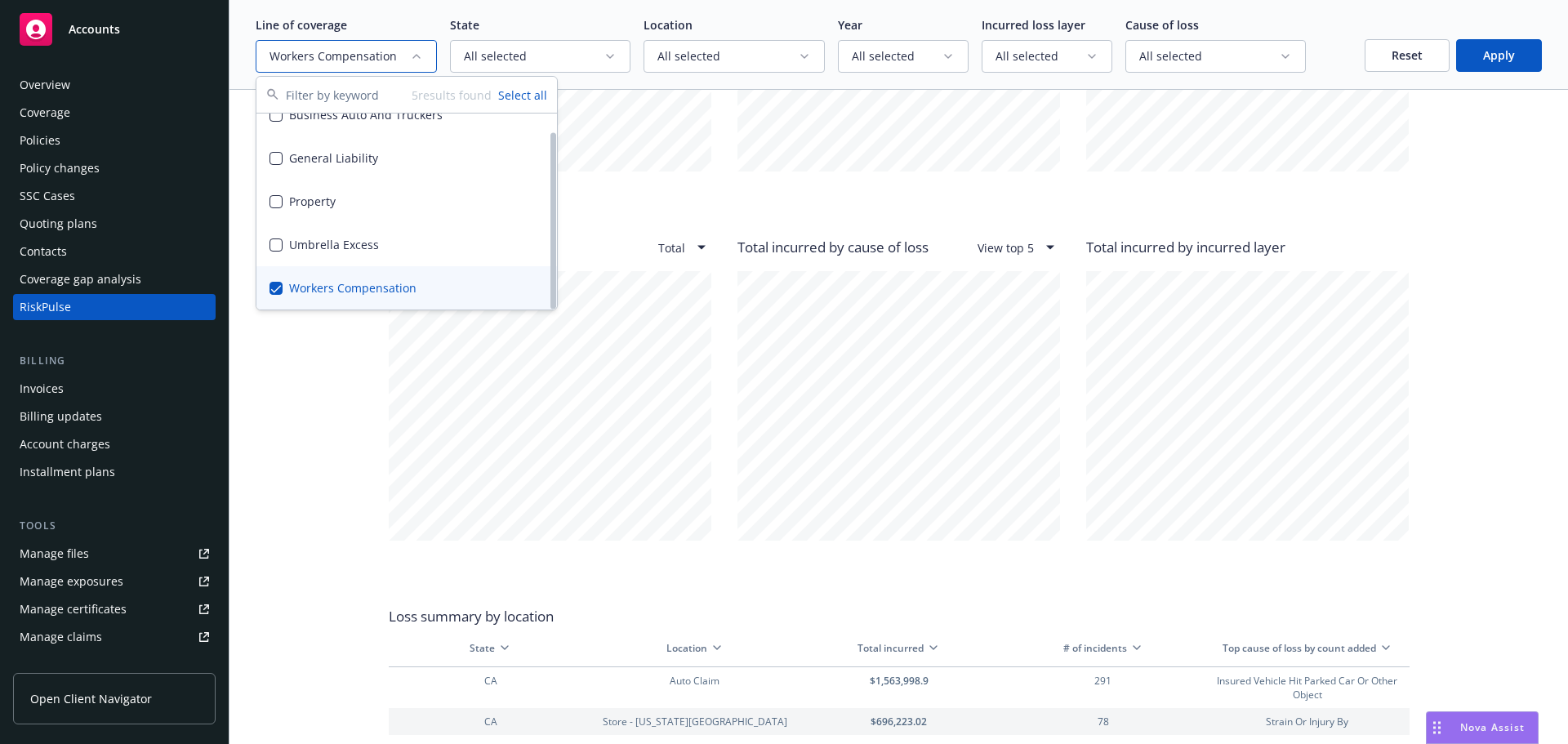
scroll to position [1633, 0]
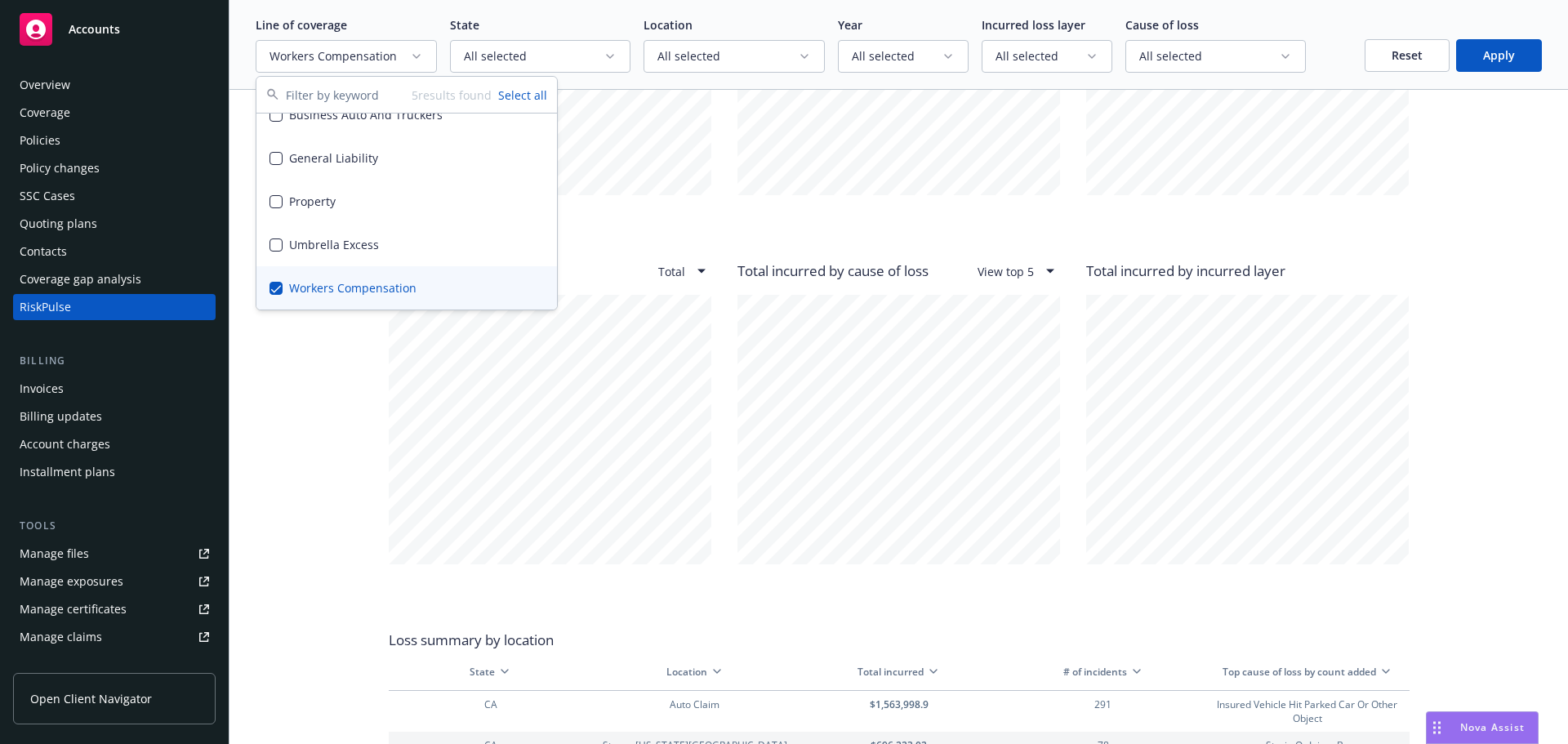
click at [1500, 65] on button "Apply" at bounding box center [1498, 56] width 86 height 33
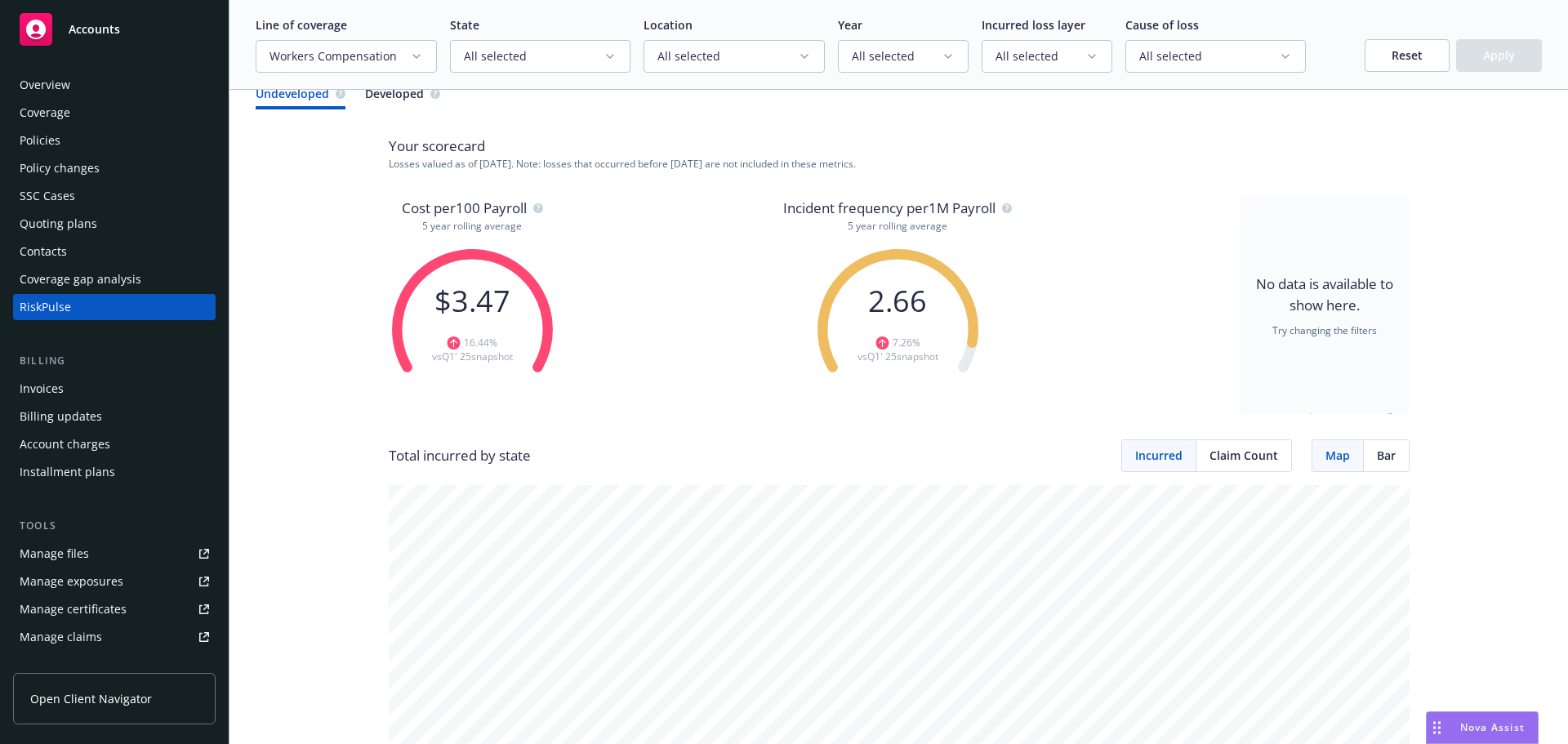
scroll to position [0, 0]
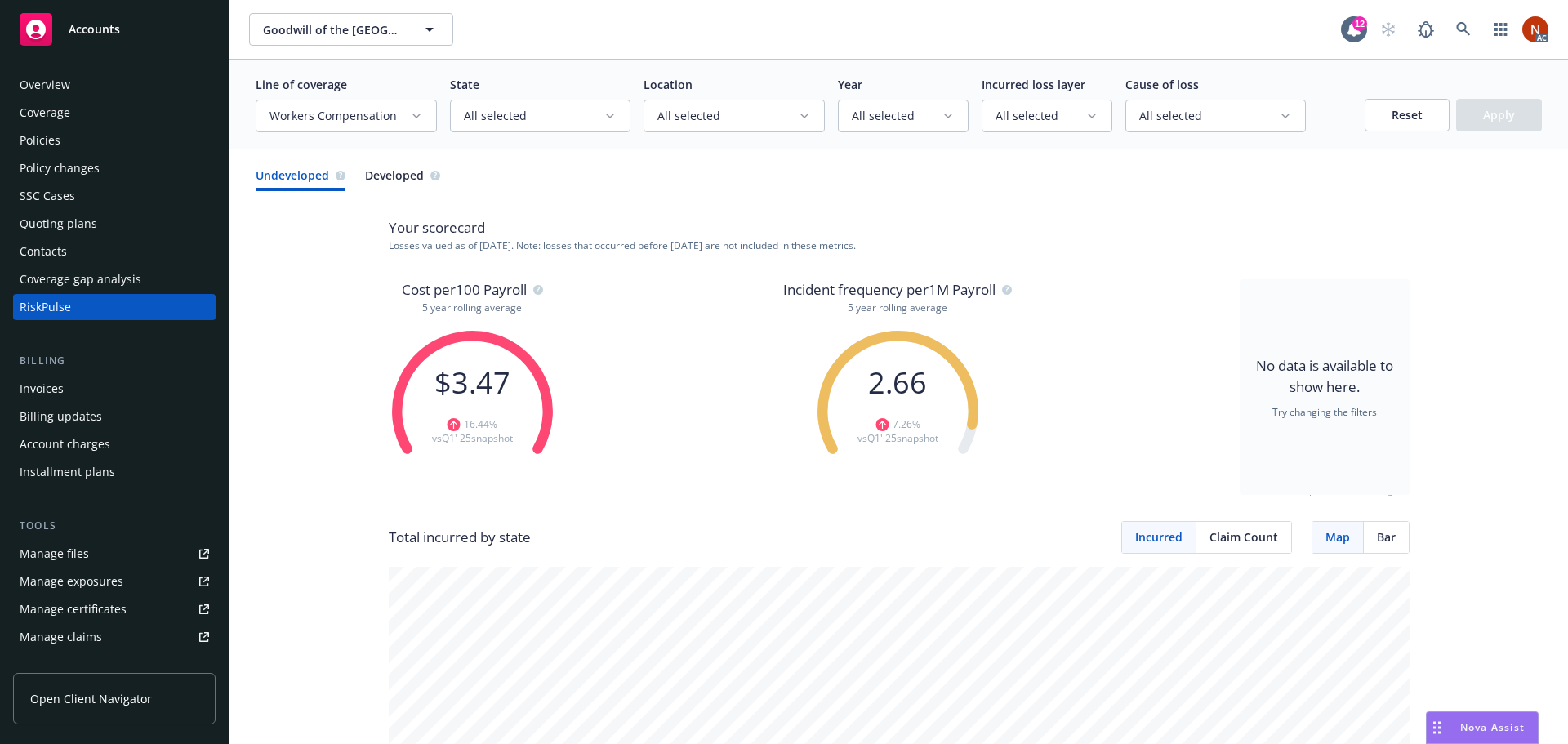
click at [420, 118] on icon "button" at bounding box center [416, 116] width 13 height 13
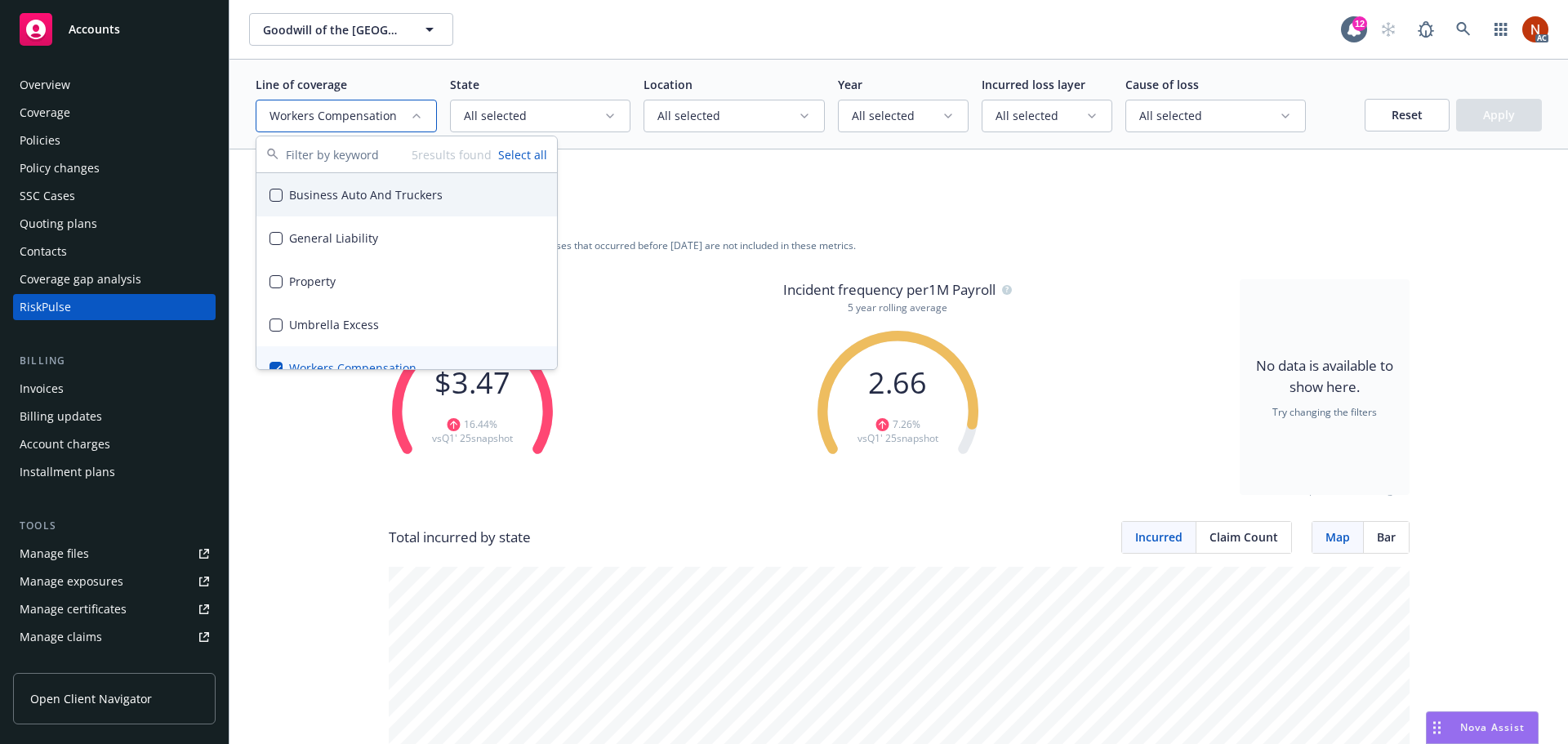
click at [420, 118] on div "button" at bounding box center [416, 116] width 13 height 13
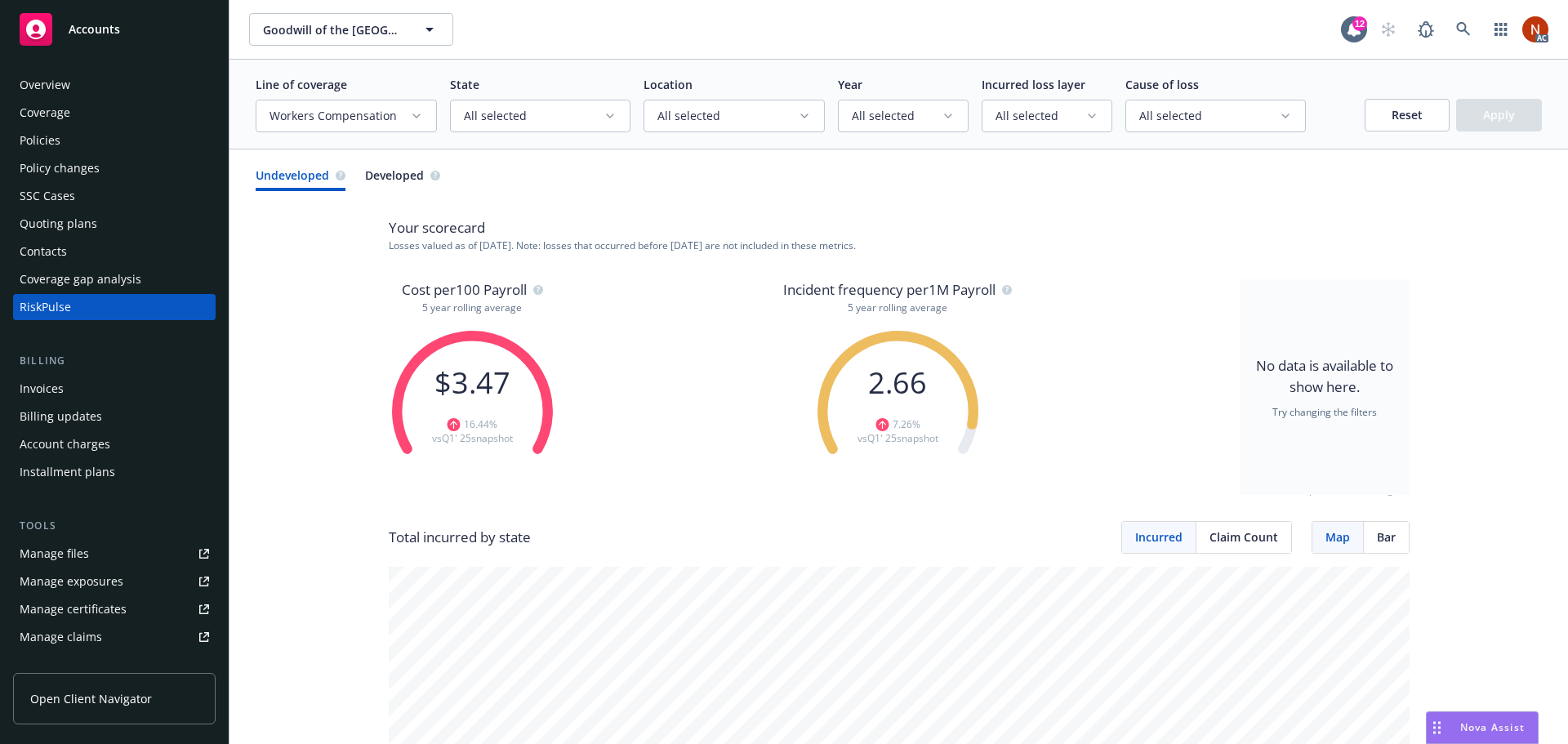
click at [420, 118] on icon "button" at bounding box center [416, 116] width 13 height 13
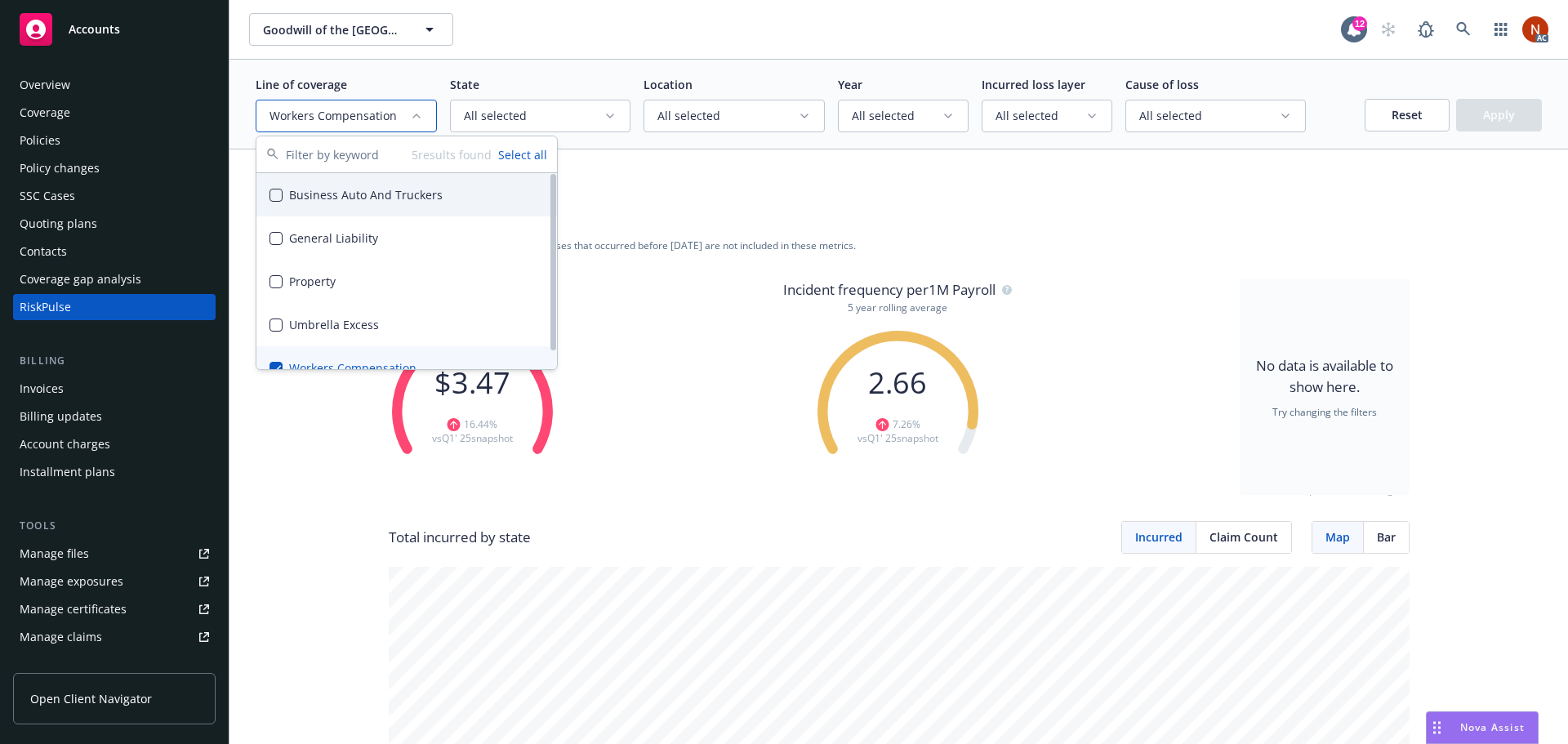
click at [279, 199] on button "Suggestions" at bounding box center [276, 195] width 13 height 13
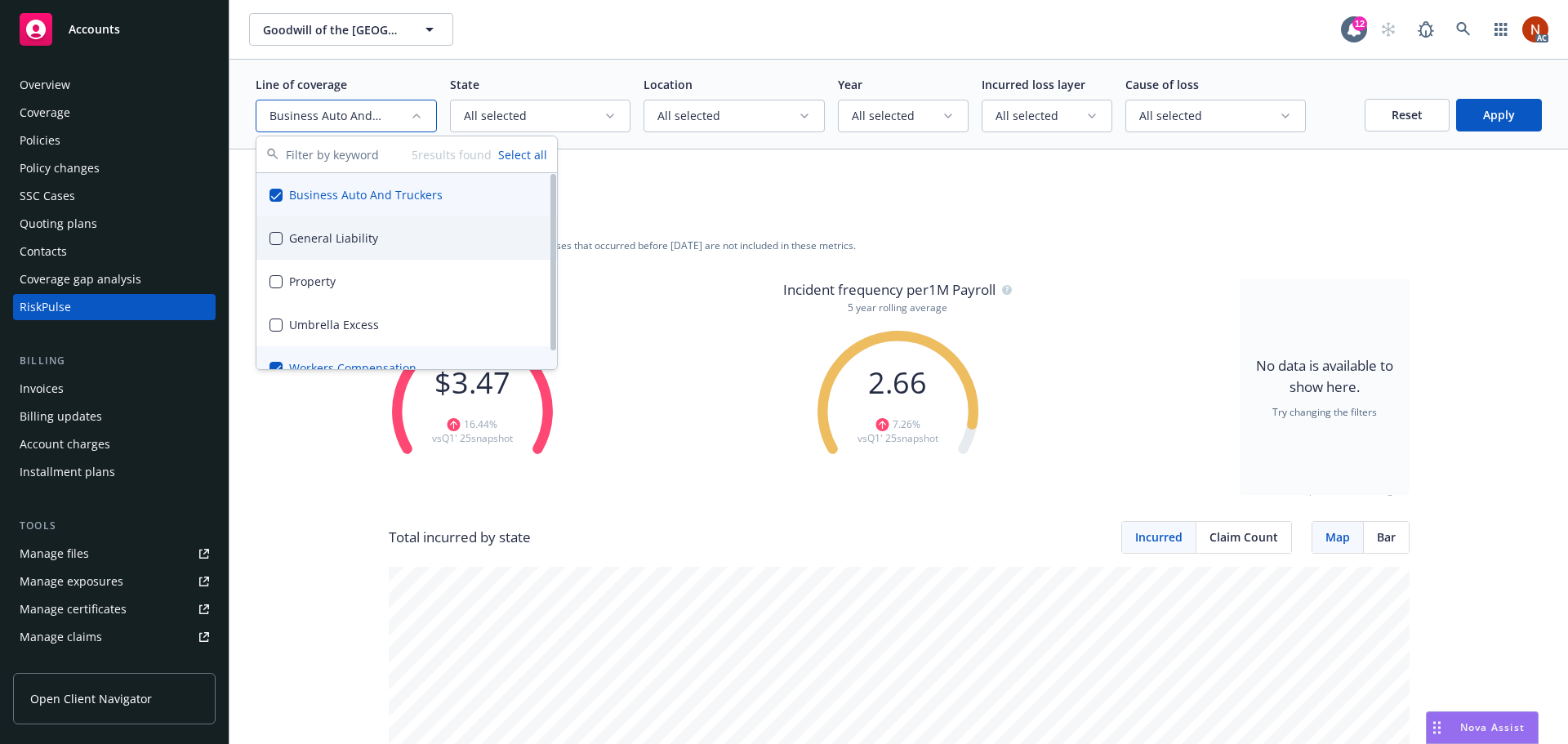
click at [276, 242] on button "Suggestions" at bounding box center [276, 238] width 13 height 13
click at [275, 285] on button "Suggestions" at bounding box center [276, 282] width 13 height 13
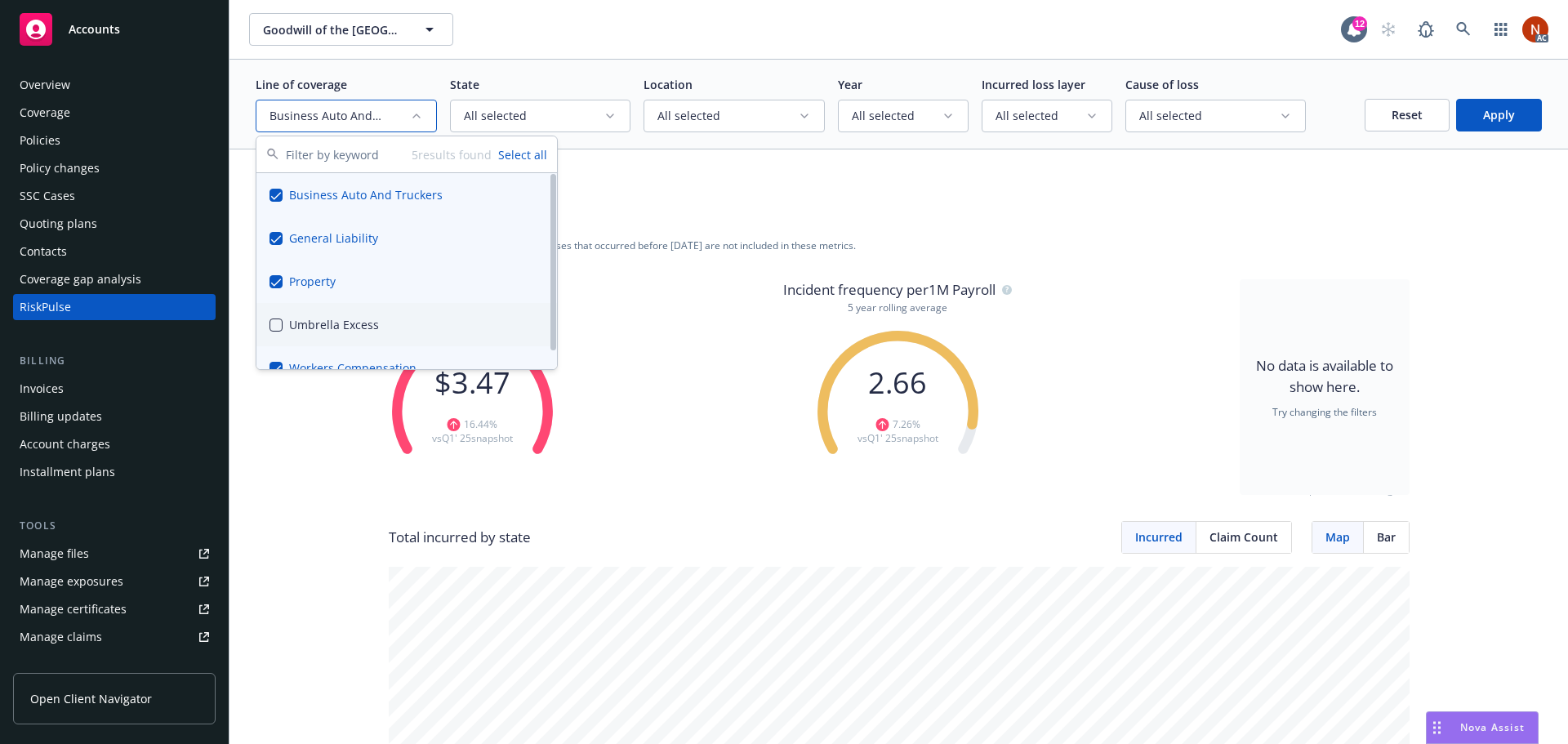
click at [277, 335] on div "Umbrella Excess" at bounding box center [406, 325] width 301 height 43
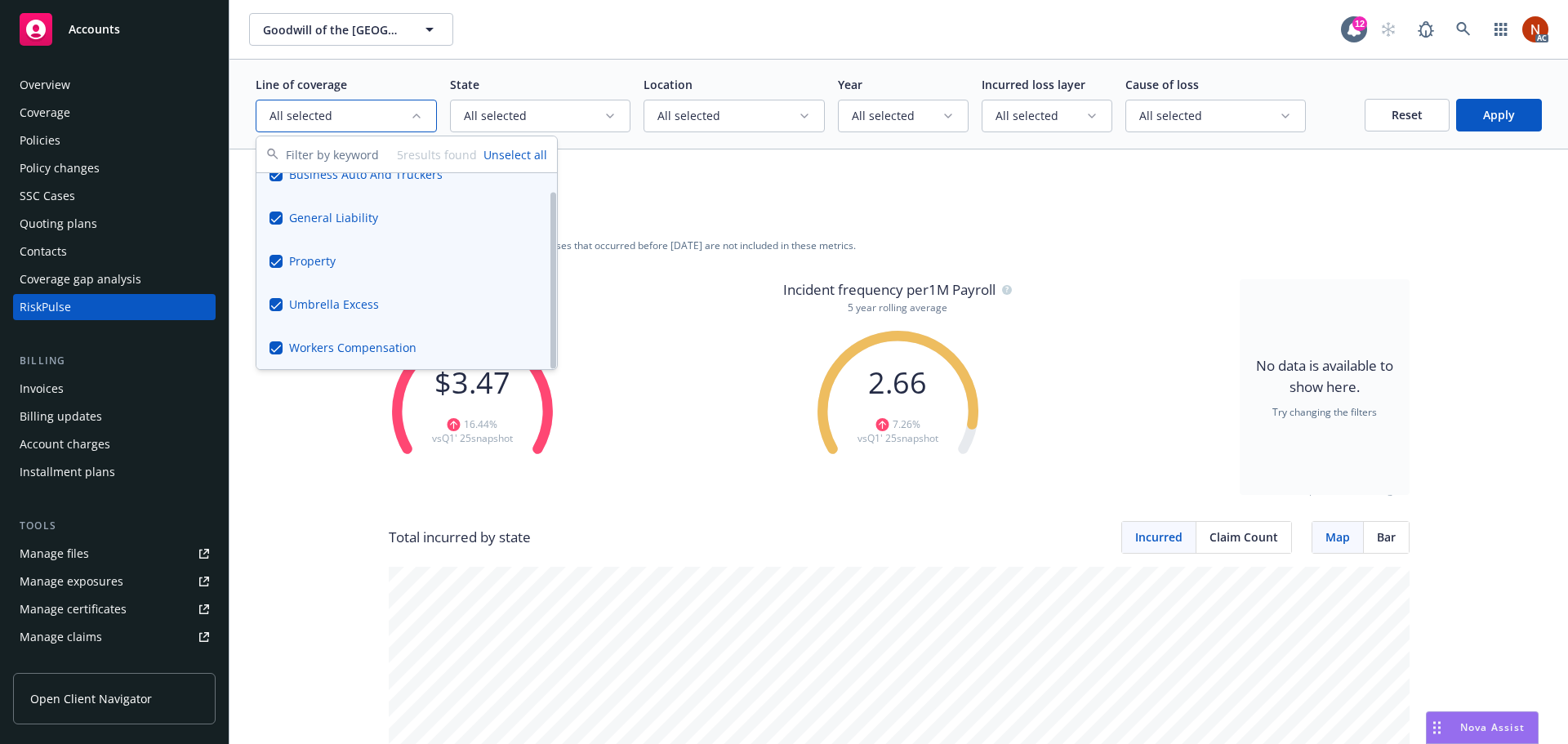
click at [277, 346] on button "Suggestions" at bounding box center [276, 348] width 13 height 13
click at [1500, 115] on button "Apply" at bounding box center [1498, 115] width 86 height 33
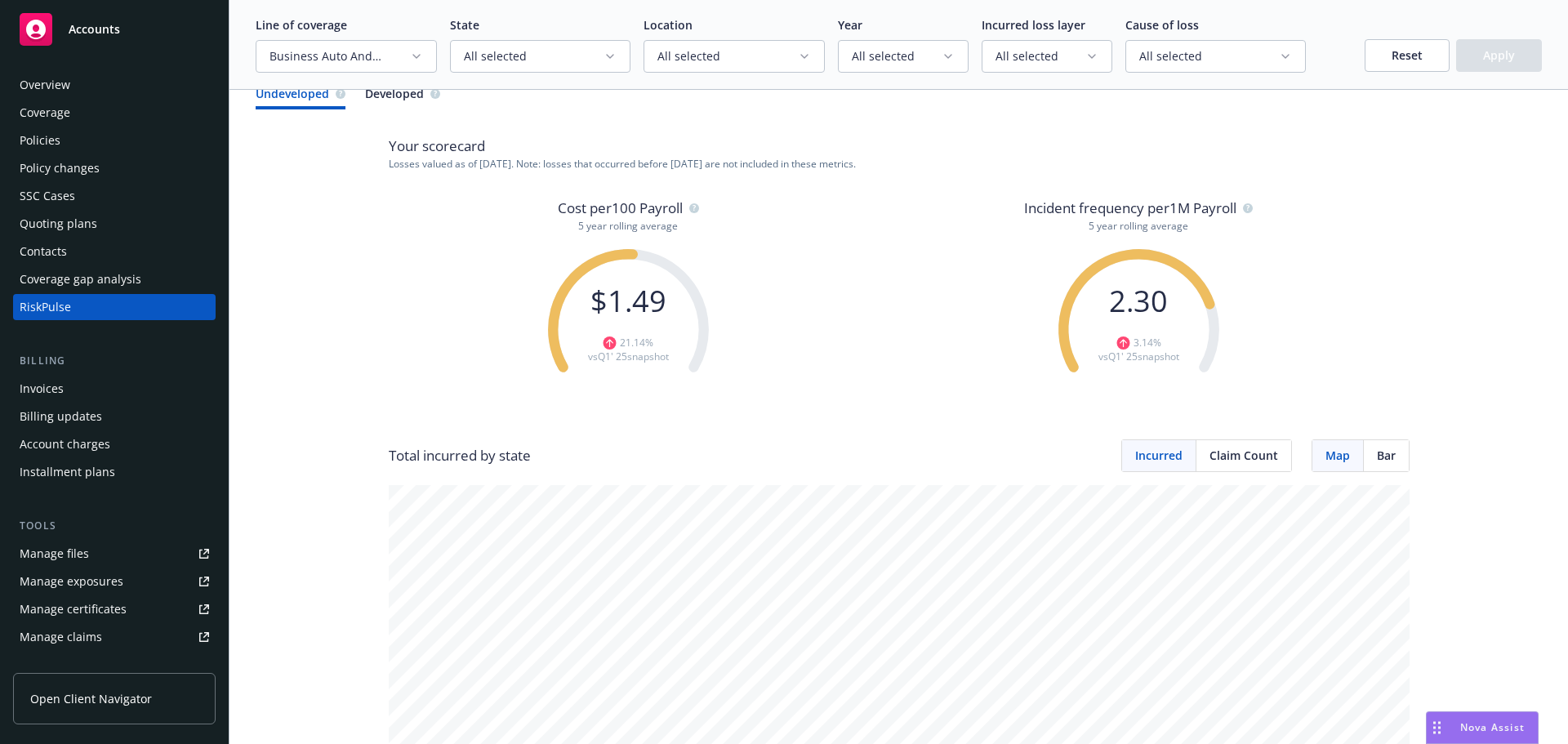
scroll to position [0, 0]
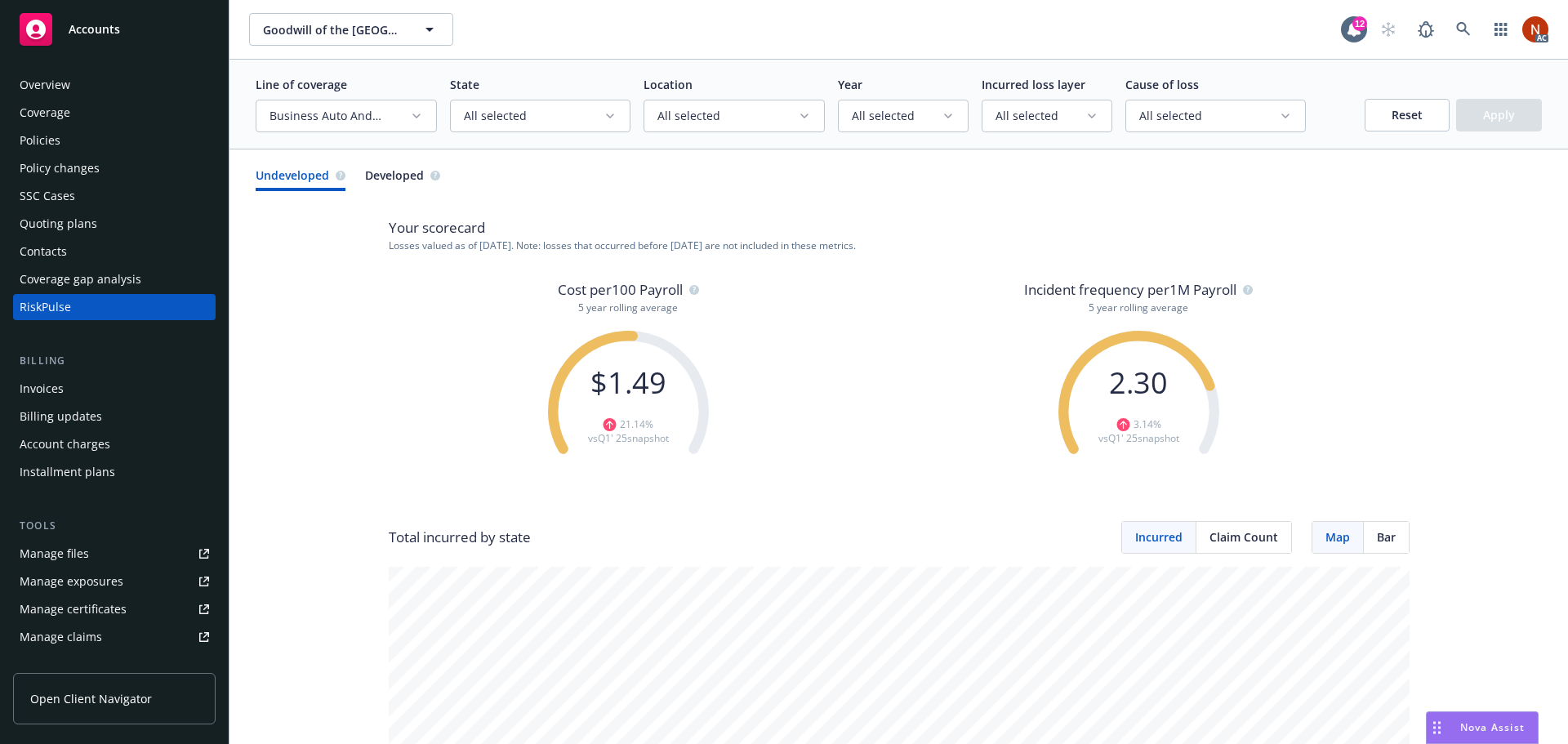
click at [424, 121] on button "Business Auto And Truckers, General Liability, Property, Umbrella Excess" at bounding box center [346, 116] width 181 height 33
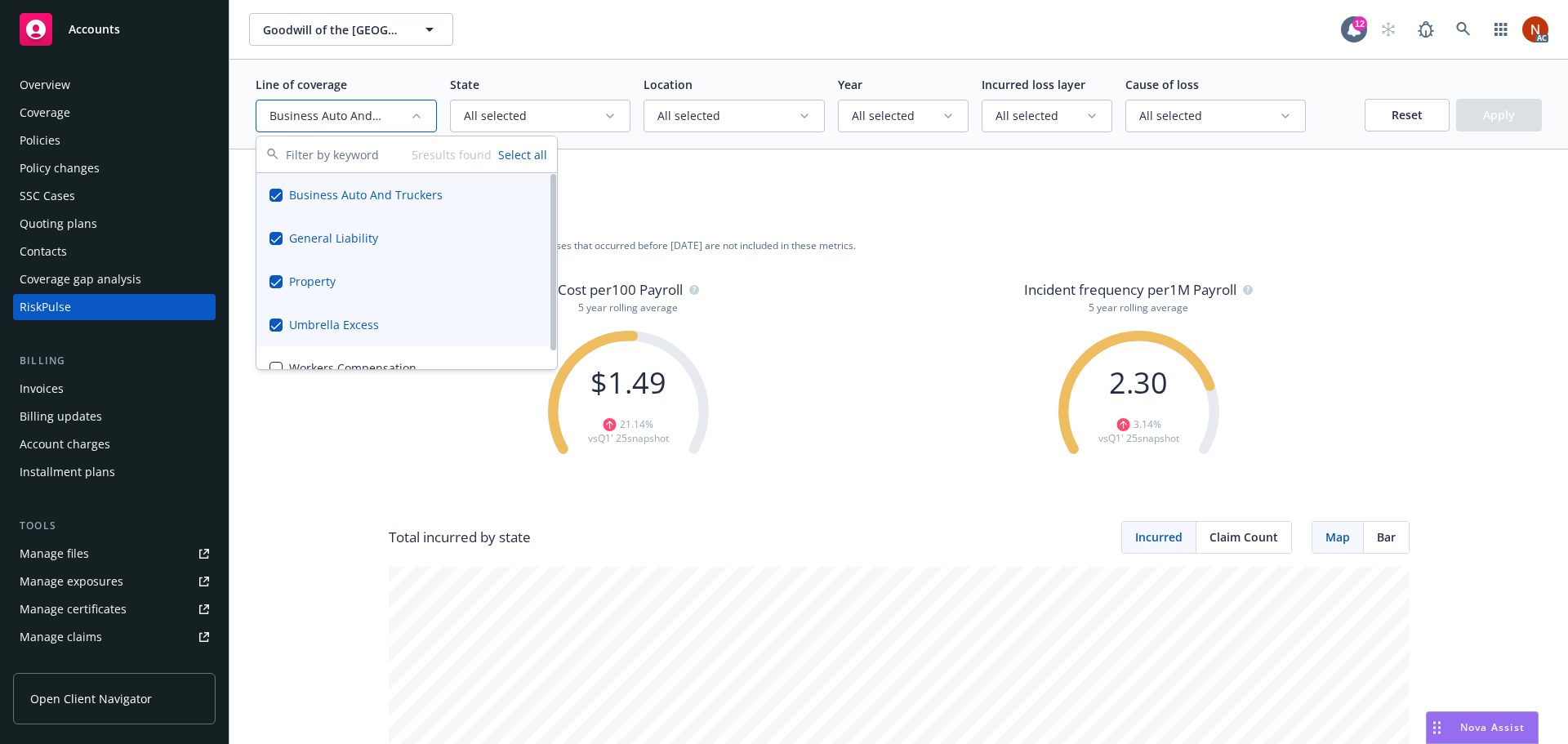
click at [521, 149] on button "Select all" at bounding box center [523, 154] width 49 height 17
click at [1480, 119] on button "Apply" at bounding box center [1498, 115] width 86 height 33
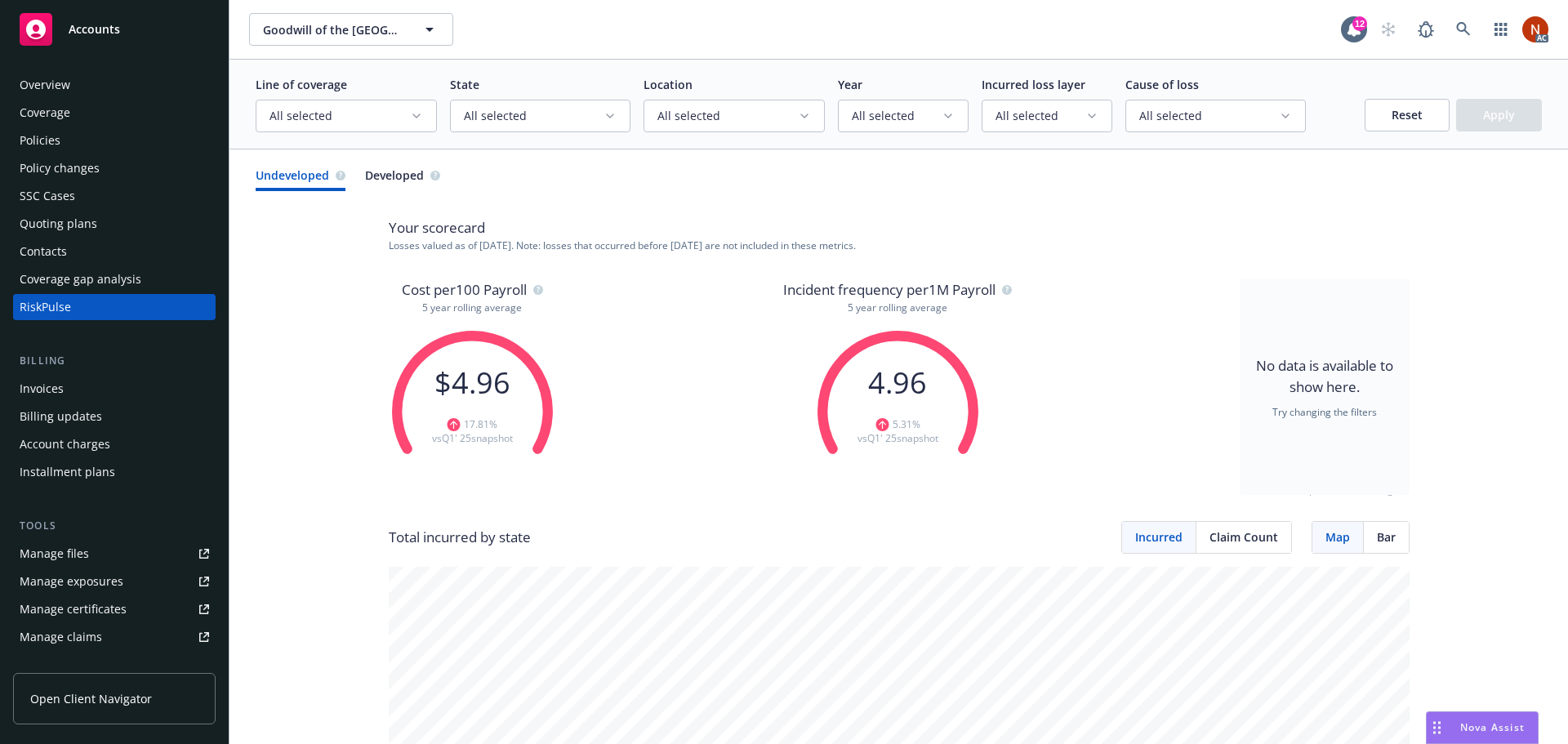
click at [422, 112] on button "All selected" at bounding box center [346, 116] width 181 height 33
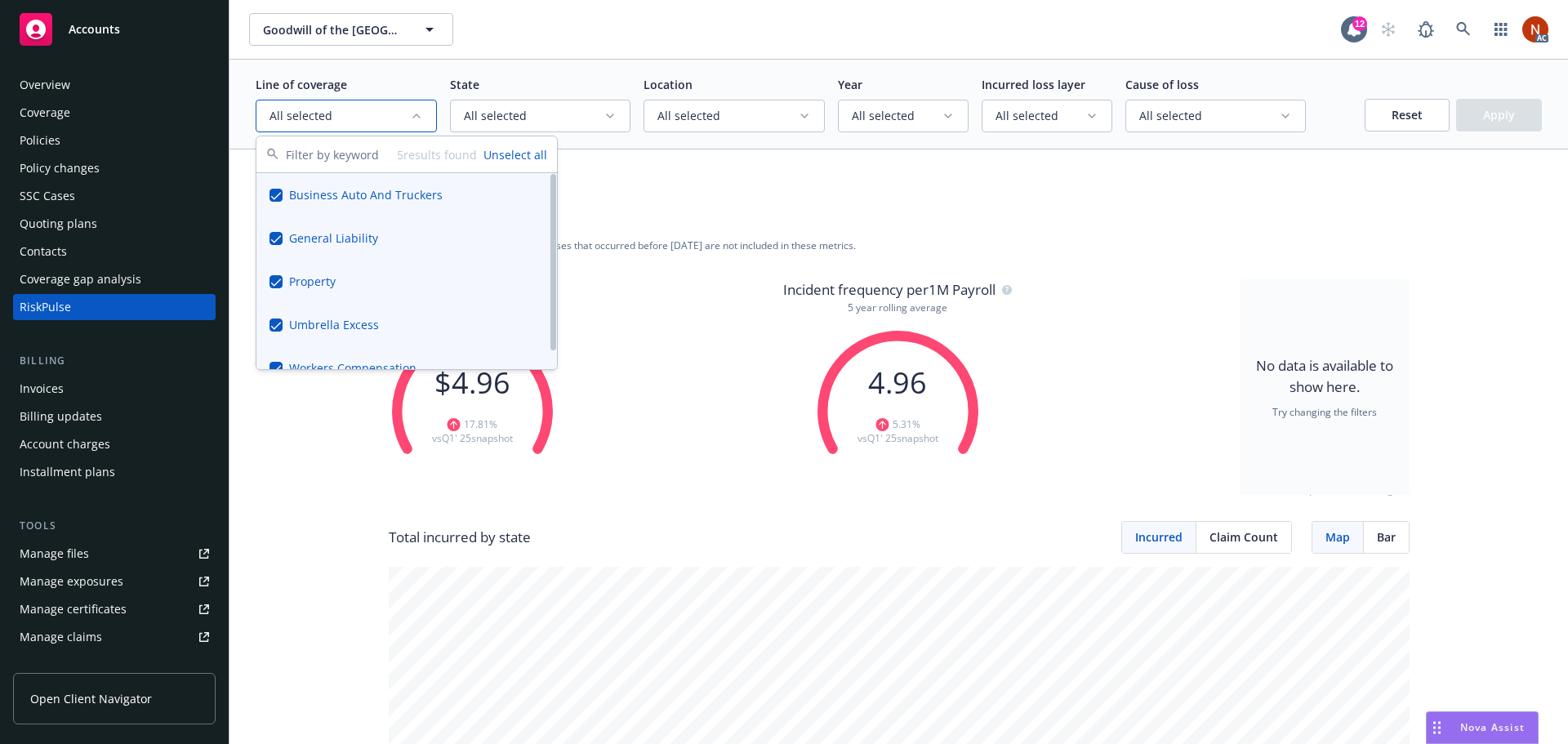
click at [516, 156] on button "Unselect all" at bounding box center [515, 154] width 64 height 17
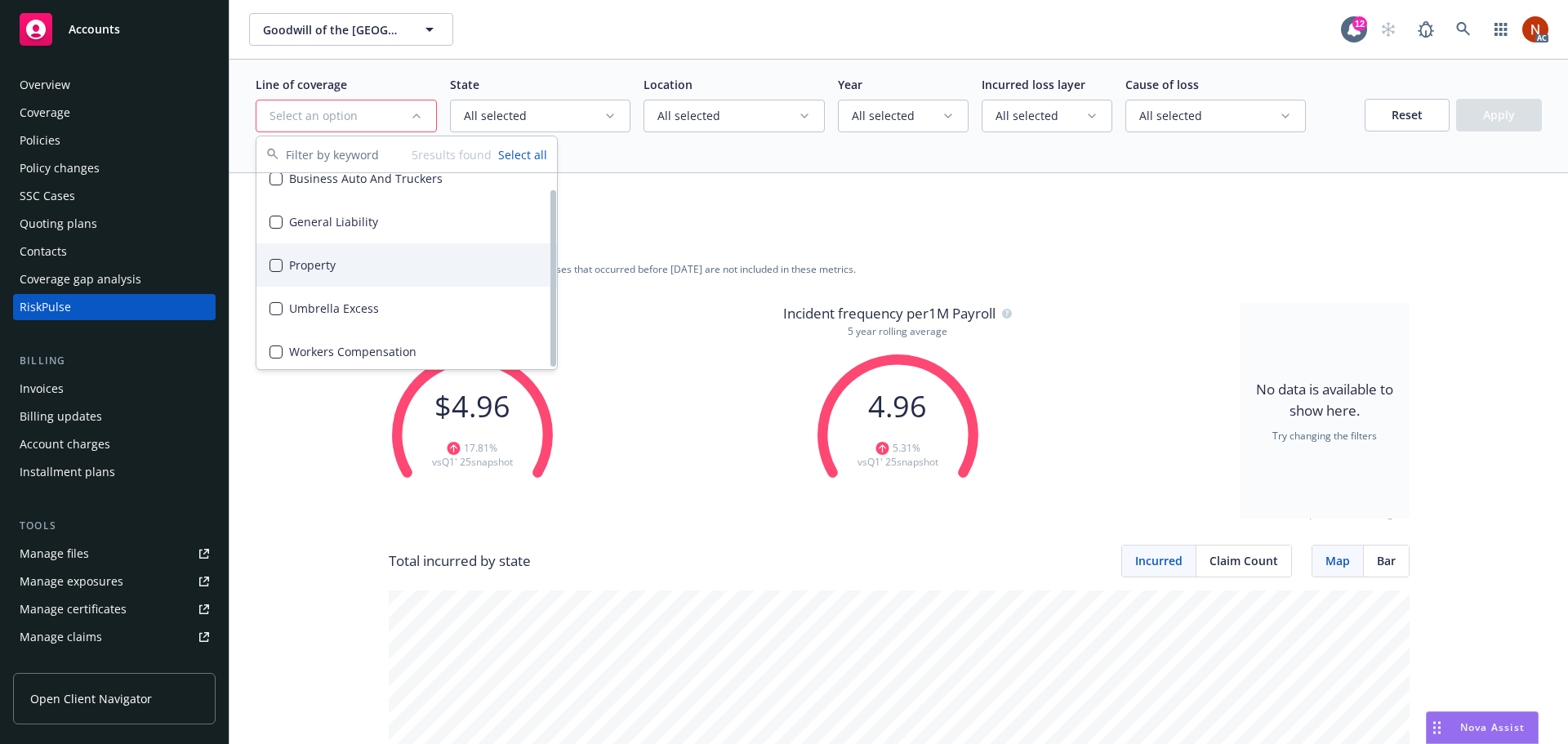
scroll to position [21, 0]
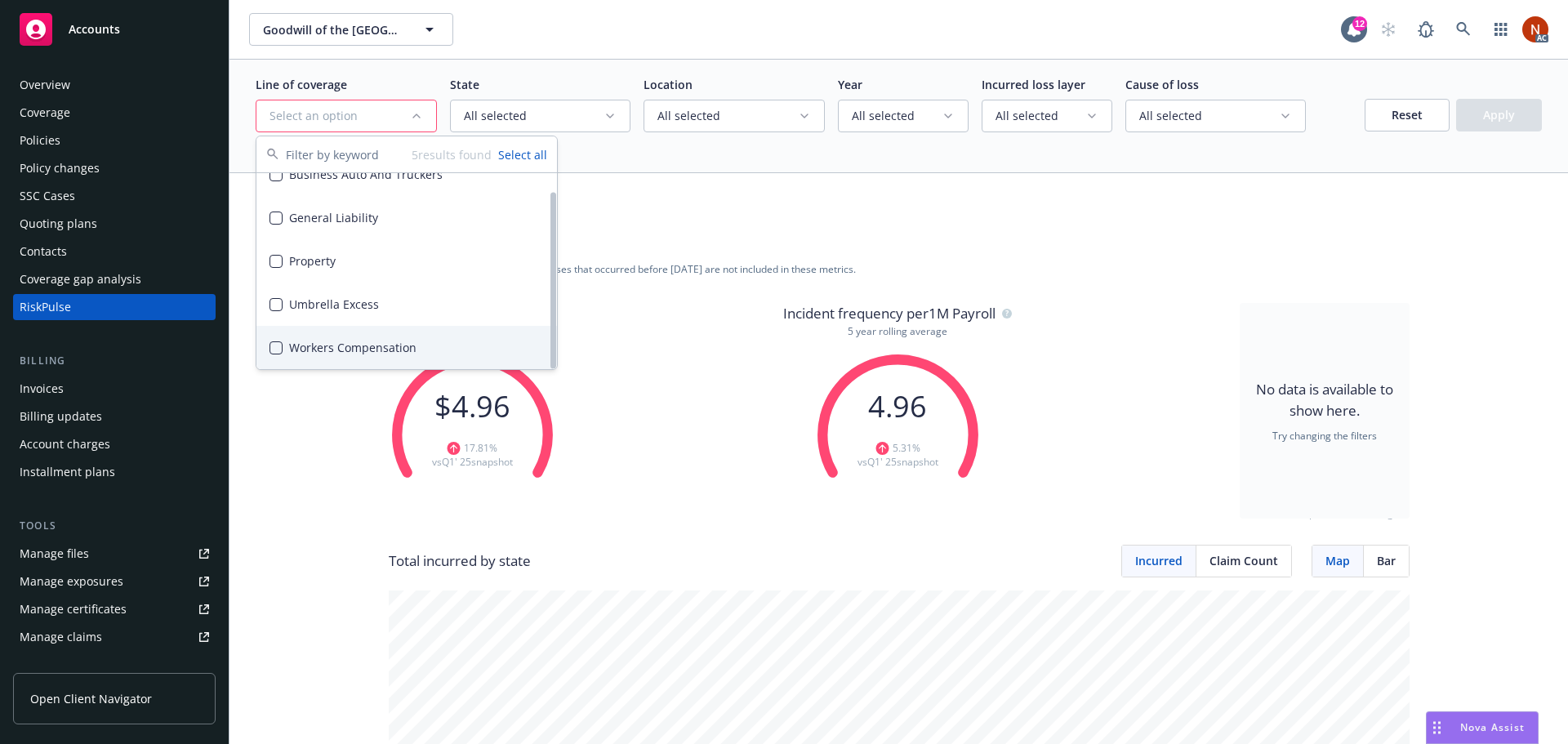
click at [344, 344] on div "Workers Compensation" at bounding box center [406, 348] width 301 height 43
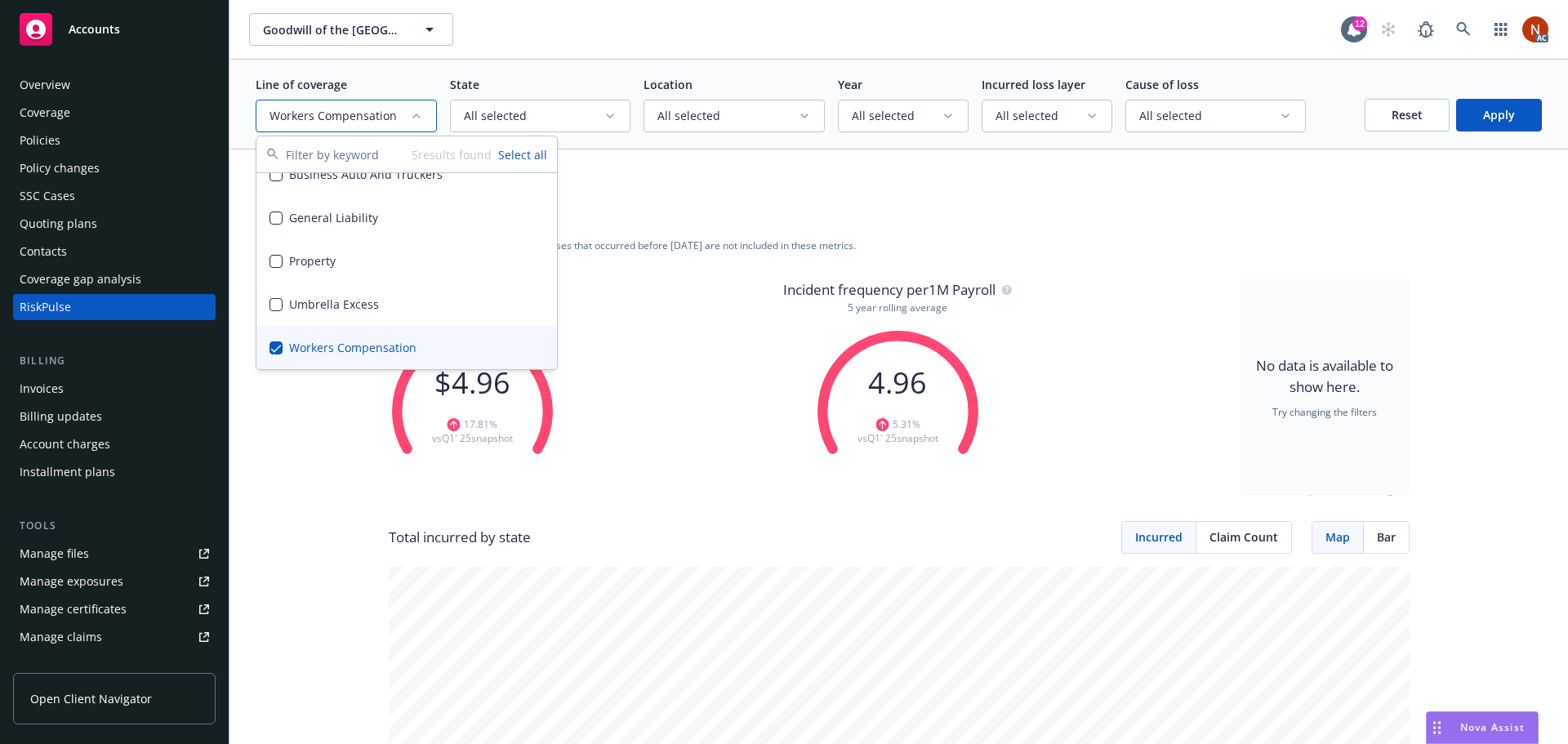
click at [1464, 113] on button "Apply" at bounding box center [1498, 115] width 86 height 33
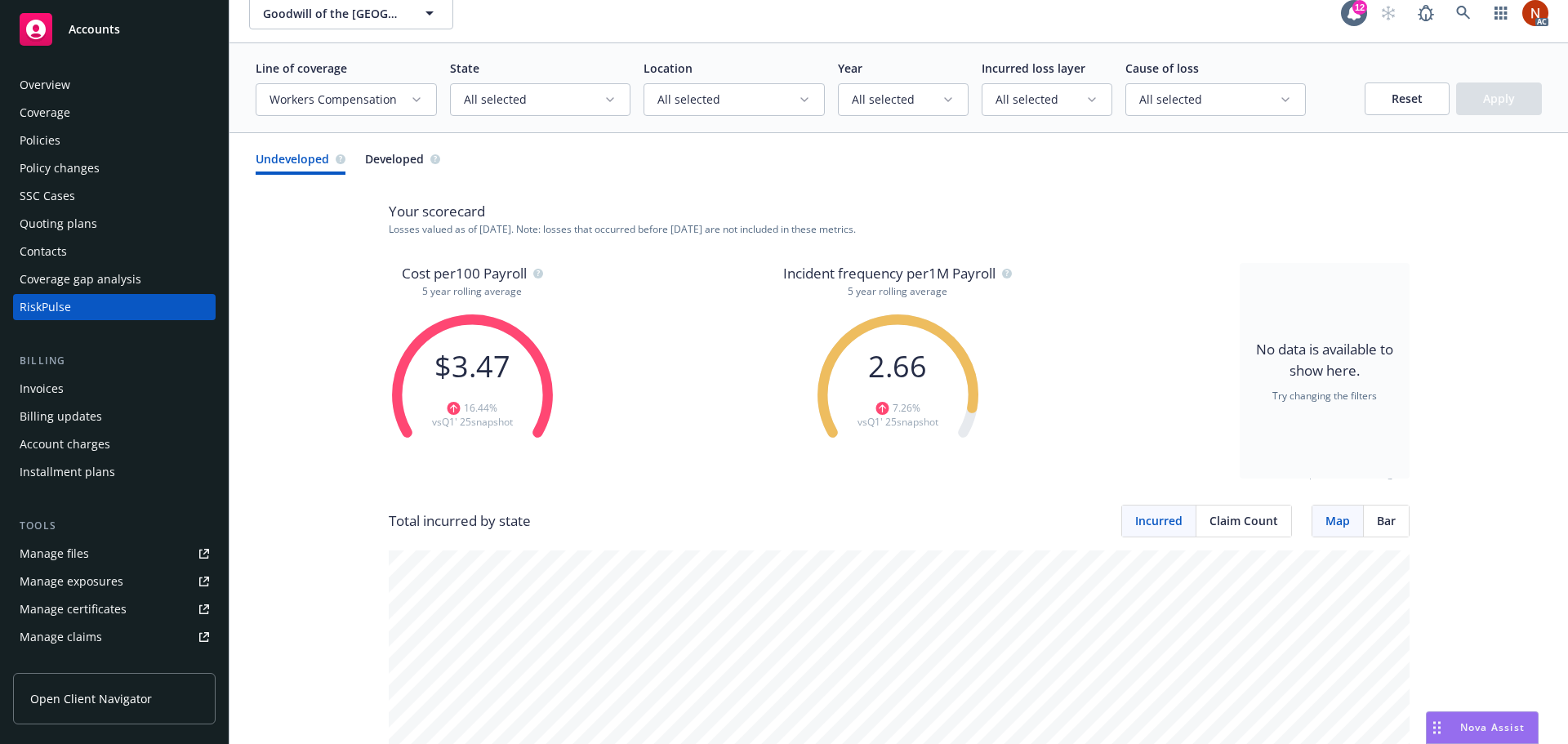
scroll to position [0, 0]
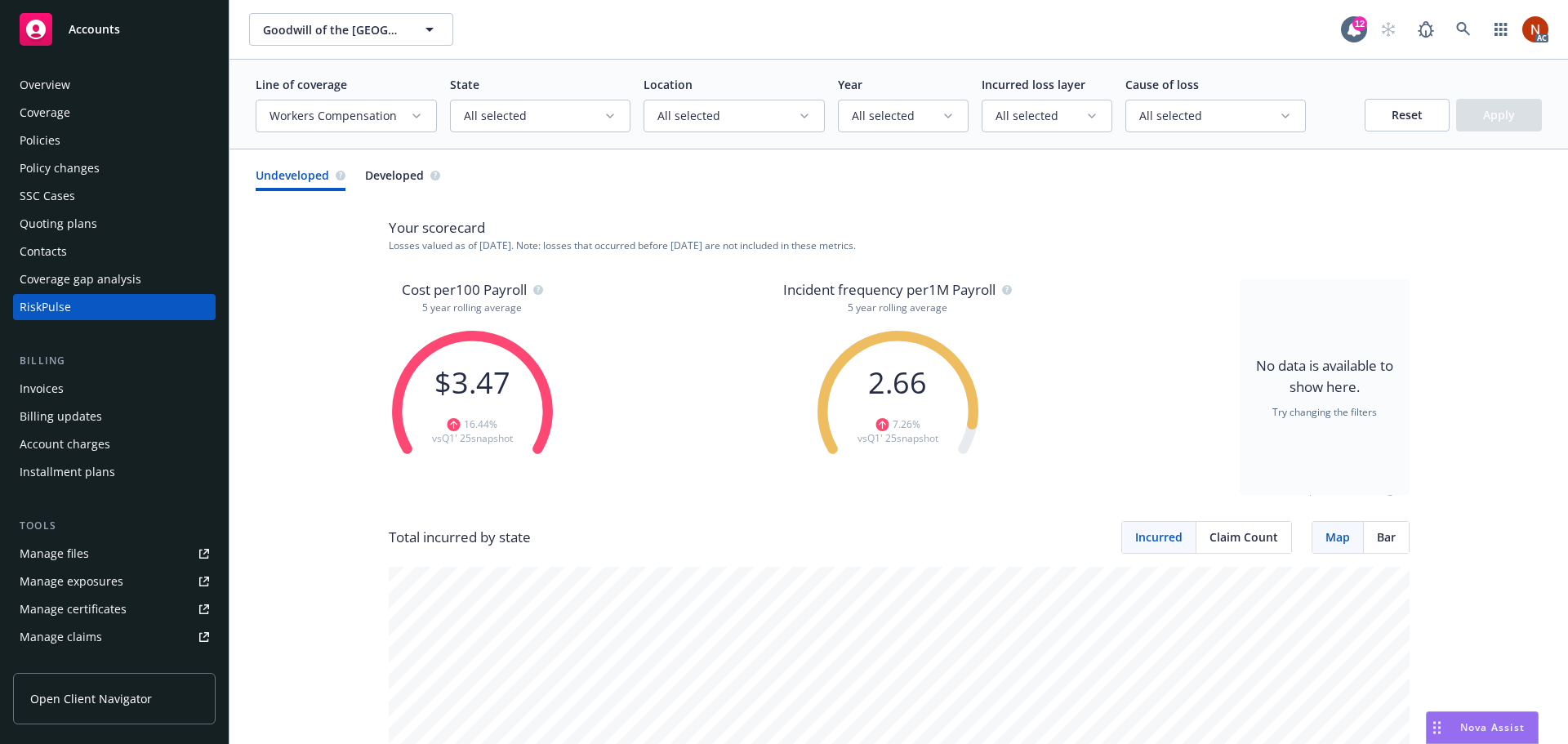
click at [413, 113] on icon "button" at bounding box center [416, 116] width 13 height 13
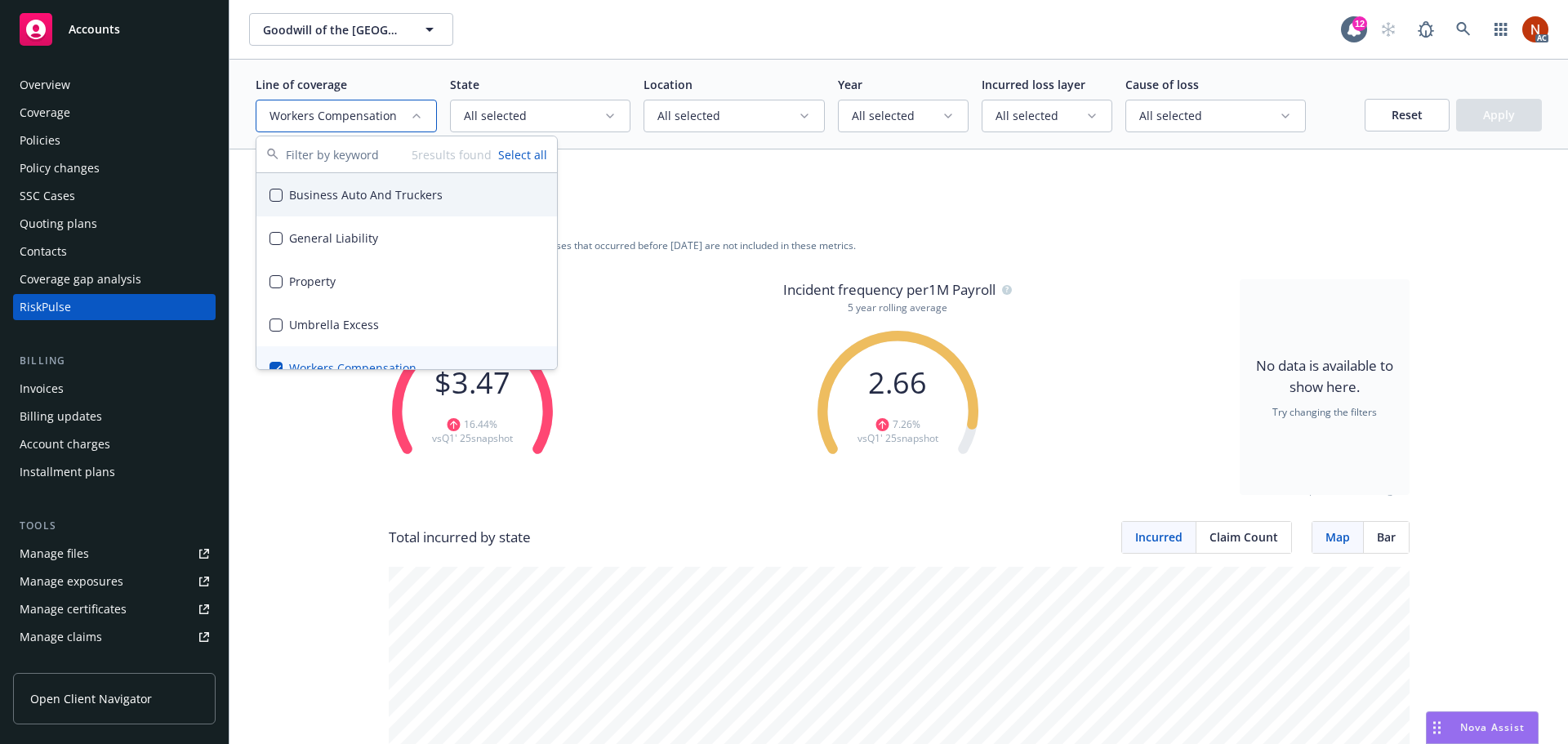
click at [425, 79] on p "Line of coverage" at bounding box center [346, 85] width 181 height 17
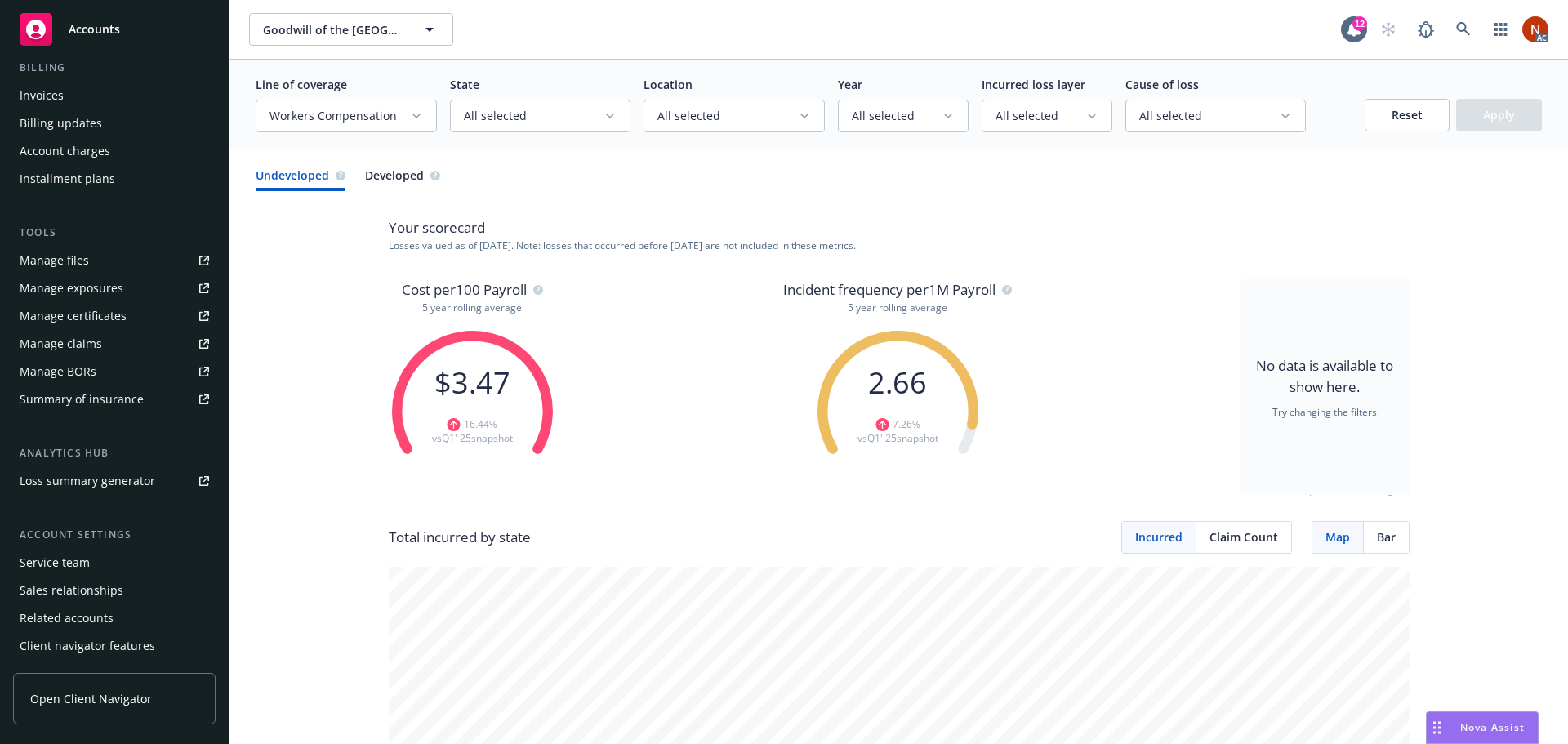
scroll to position [320, 0]
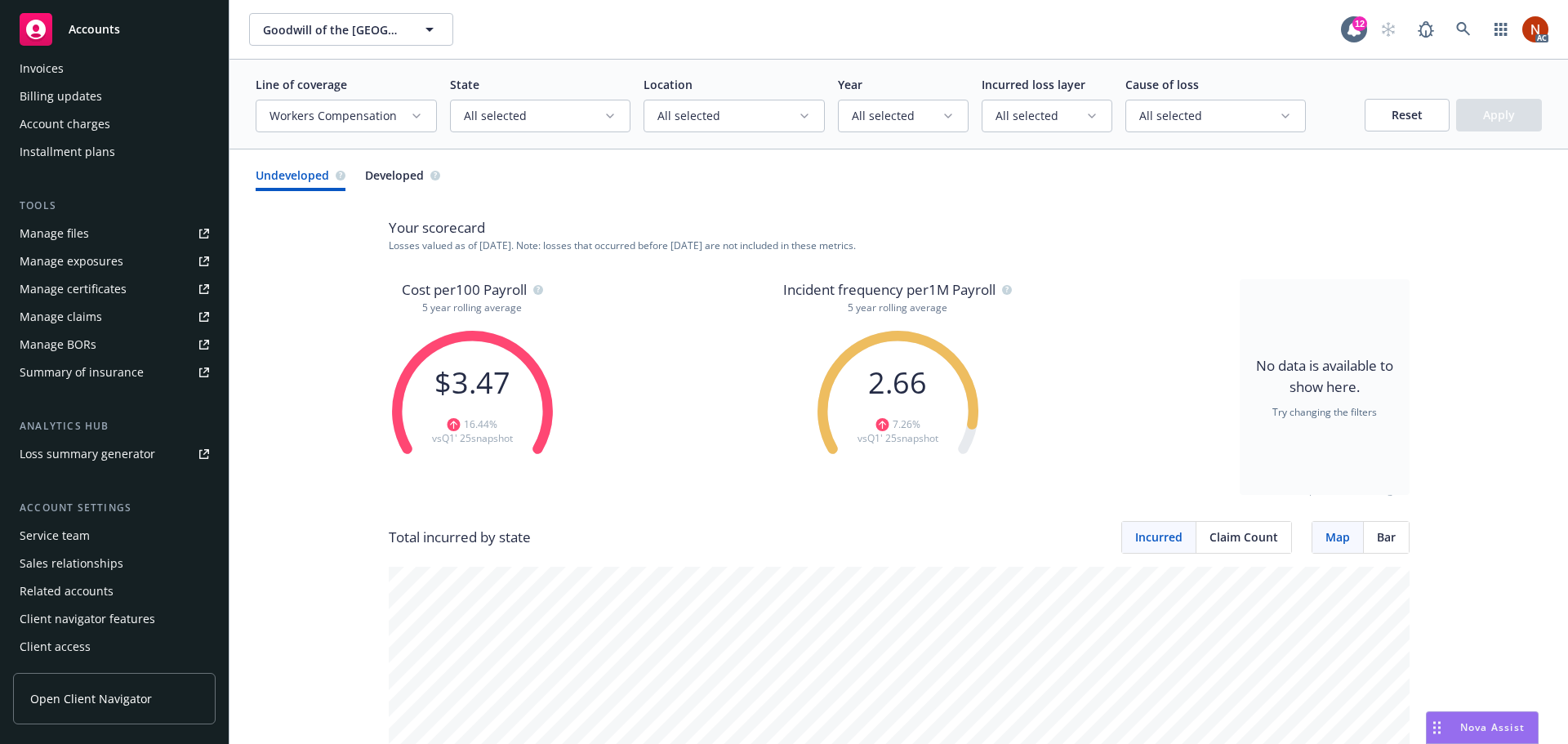
click at [85, 535] on div "Service team" at bounding box center [55, 536] width 71 height 26
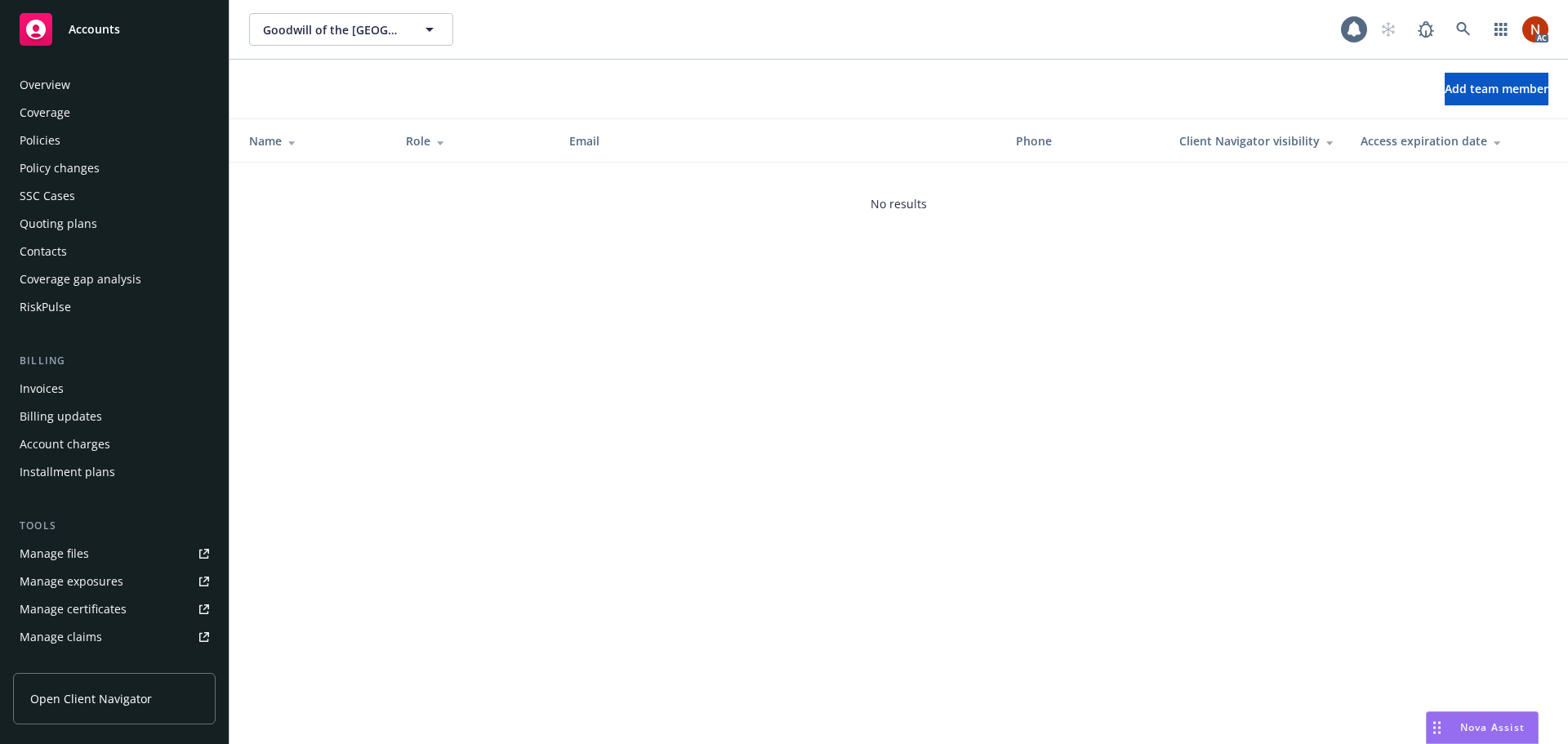
scroll to position [320, 0]
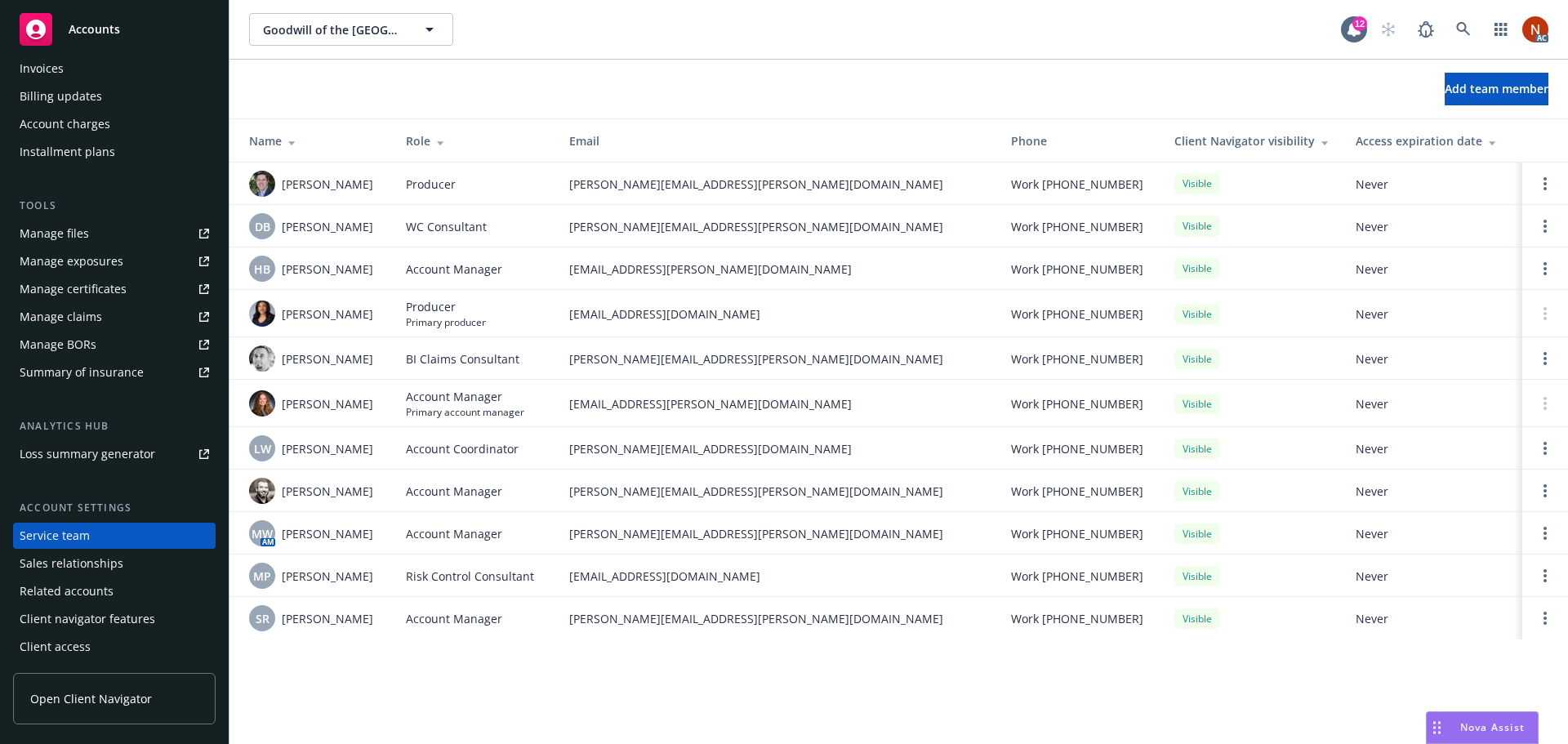
click at [80, 645] on div "Client access" at bounding box center [55, 647] width 71 height 26
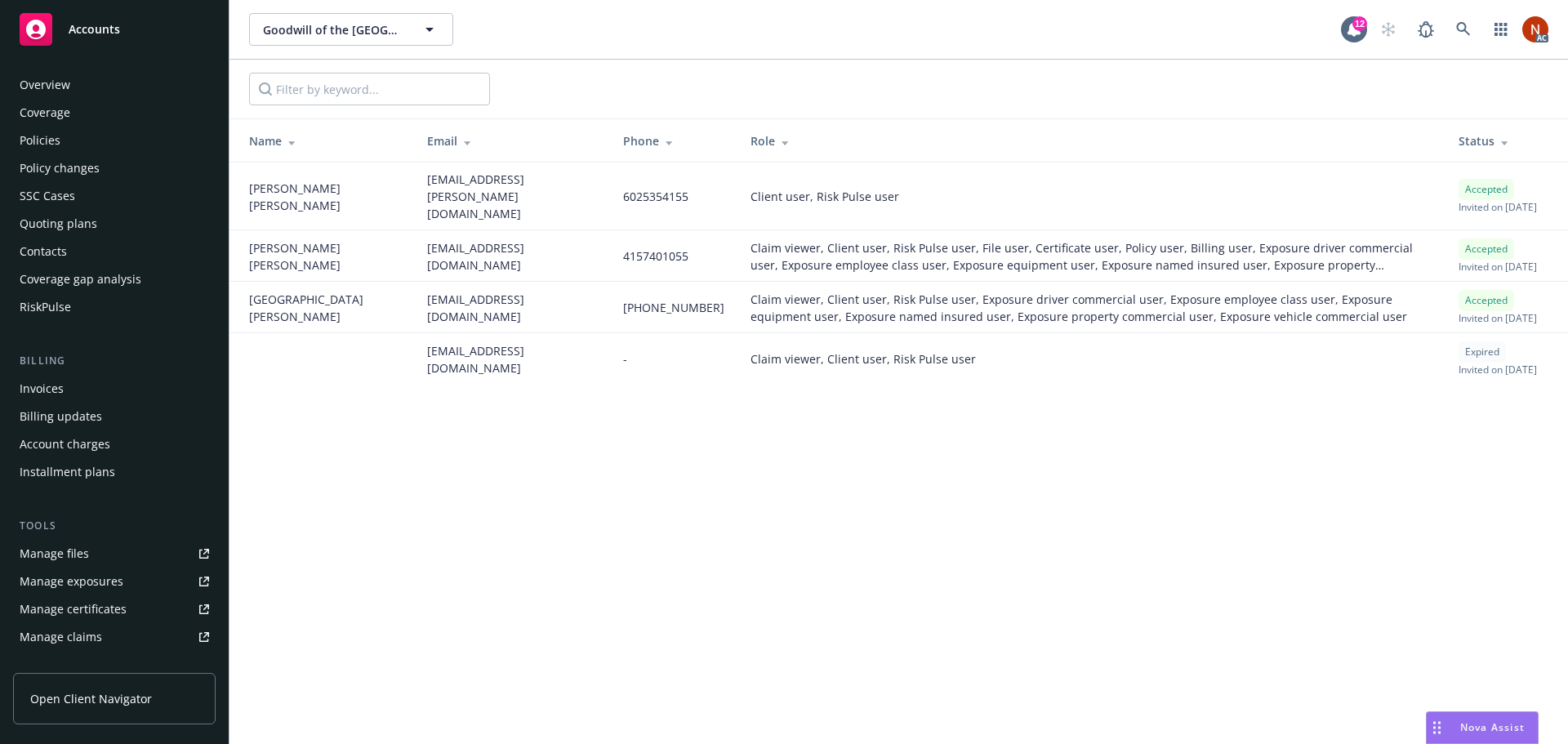
click at [91, 683] on link "Open Client Navigator" at bounding box center [114, 698] width 203 height 52
click at [29, 73] on div "Overview" at bounding box center [45, 85] width 51 height 26
